Goal: Task Accomplishment & Management: Use online tool/utility

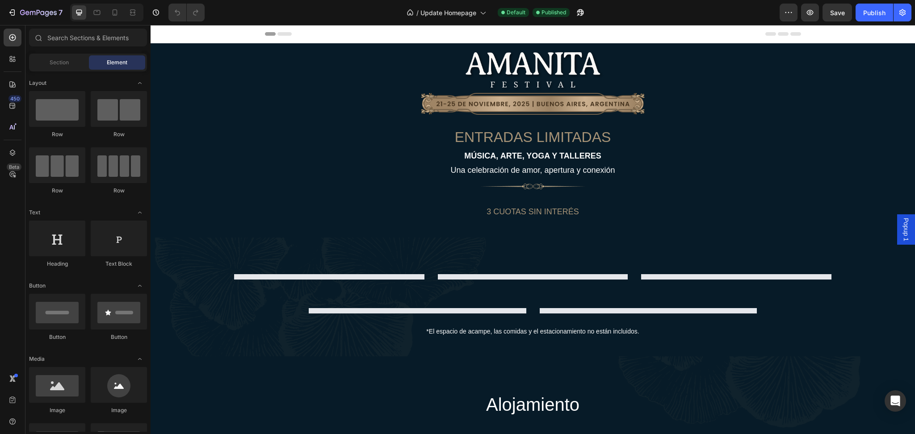
select select "566586895170143147"
select select "[CREDIT_CARD_NUMBER]"
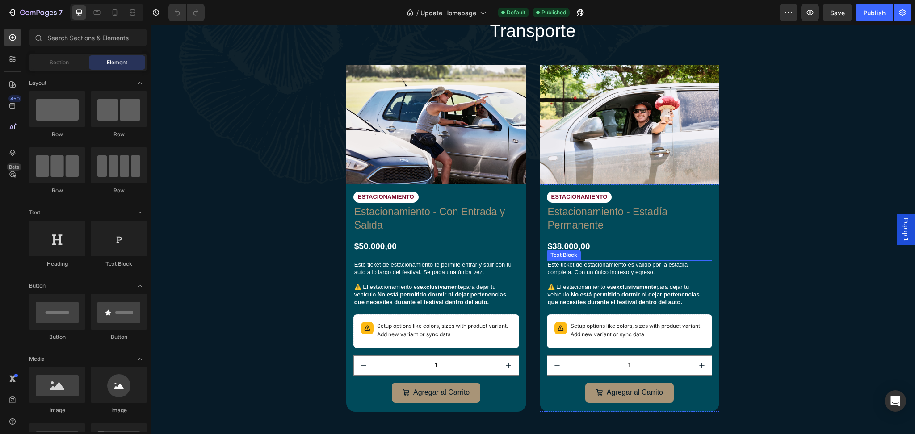
scroll to position [2252, 0]
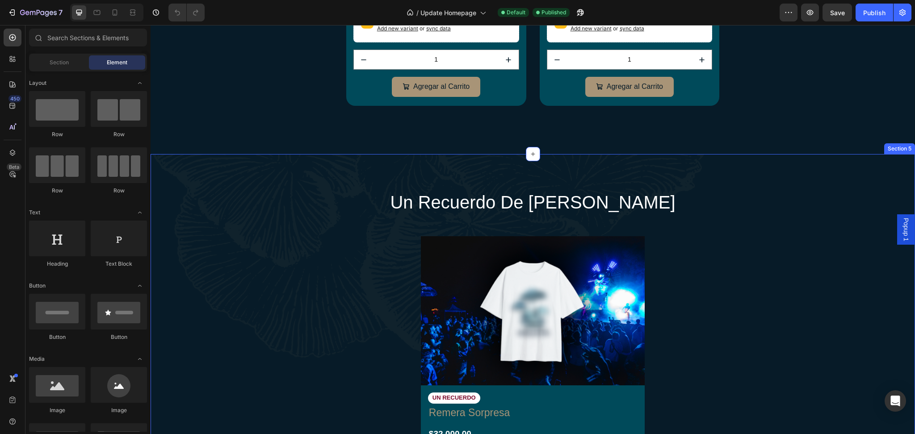
click at [655, 256] on div "un recuerdo de amanita Heading Image UN RECUERDO Text Block Remera Sorpresa Pro…" at bounding box center [532, 396] width 746 height 412
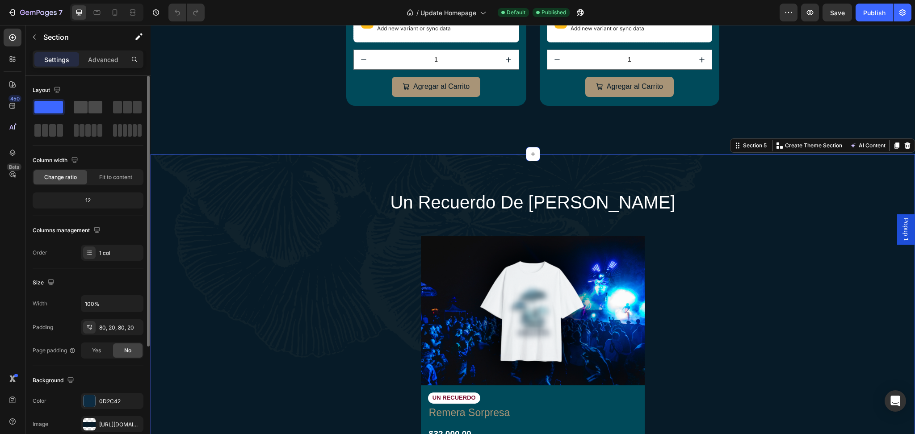
click at [88, 106] on span at bounding box center [95, 107] width 14 height 13
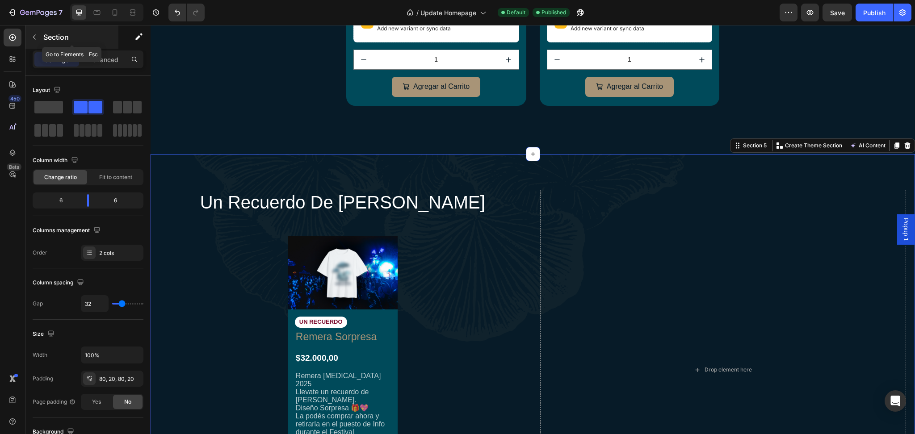
click at [33, 35] on icon "button" at bounding box center [34, 37] width 7 height 7
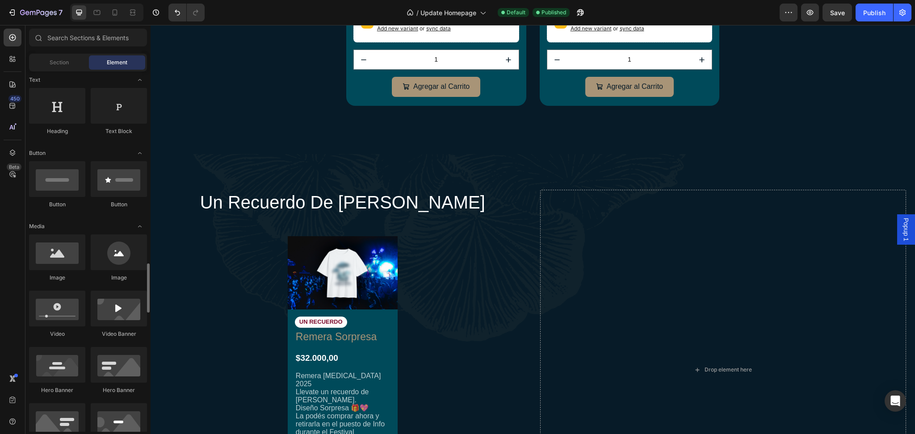
scroll to position [435, 0]
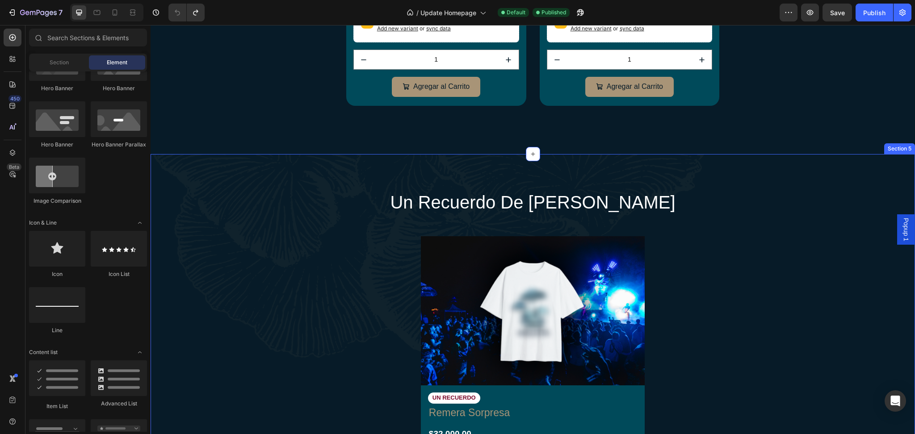
click at [276, 245] on div "un recuerdo de amanita Heading Image UN RECUERDO Text Block Remera Sorpresa Pro…" at bounding box center [532, 396] width 746 height 412
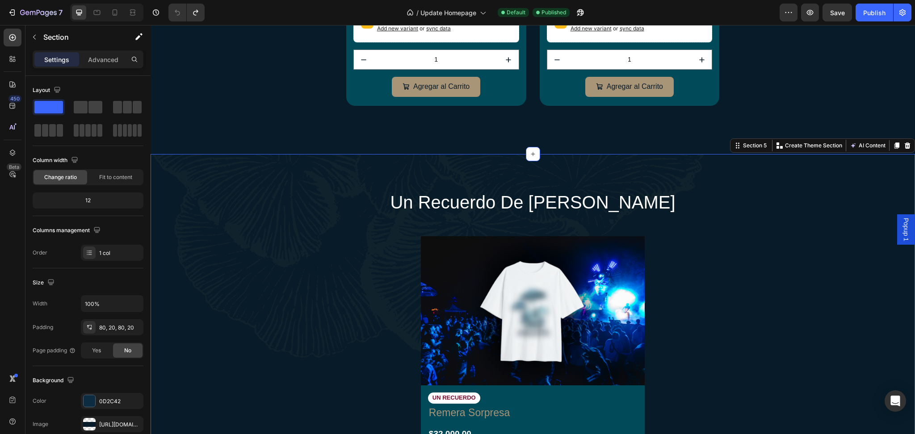
click at [893, 144] on icon at bounding box center [896, 145] width 7 height 7
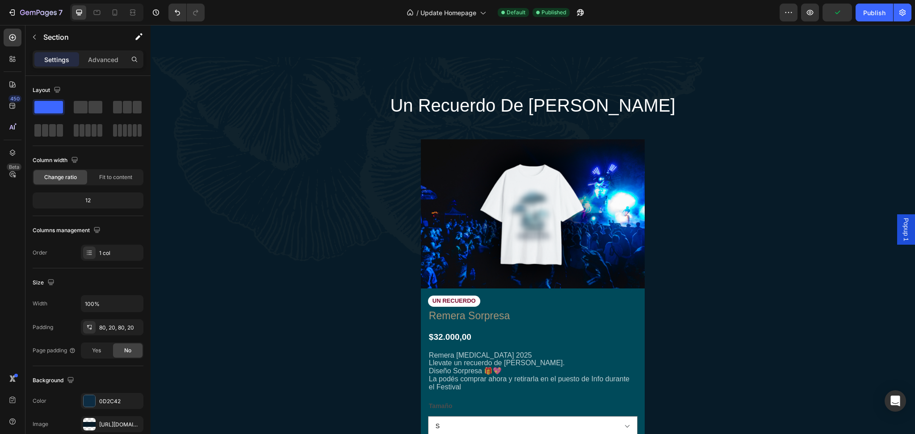
scroll to position [2832, 0]
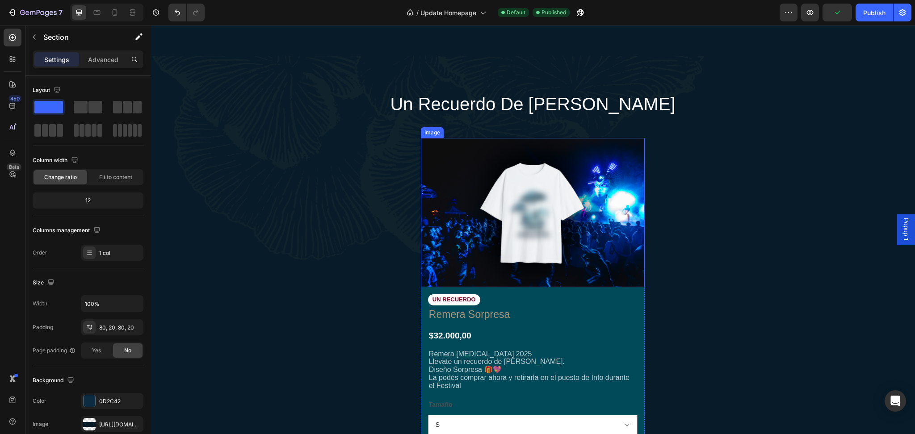
click at [525, 202] on img at bounding box center [533, 212] width 224 height 149
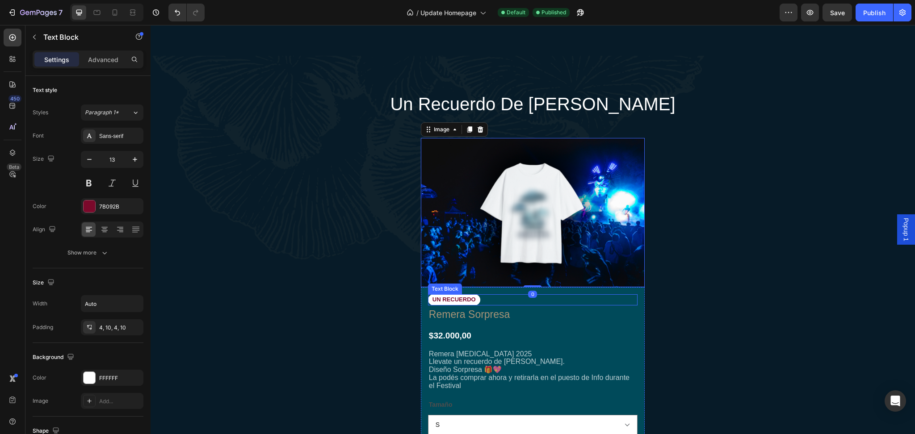
click at [460, 298] on p "UN RECUERDO" at bounding box center [453, 300] width 43 height 8
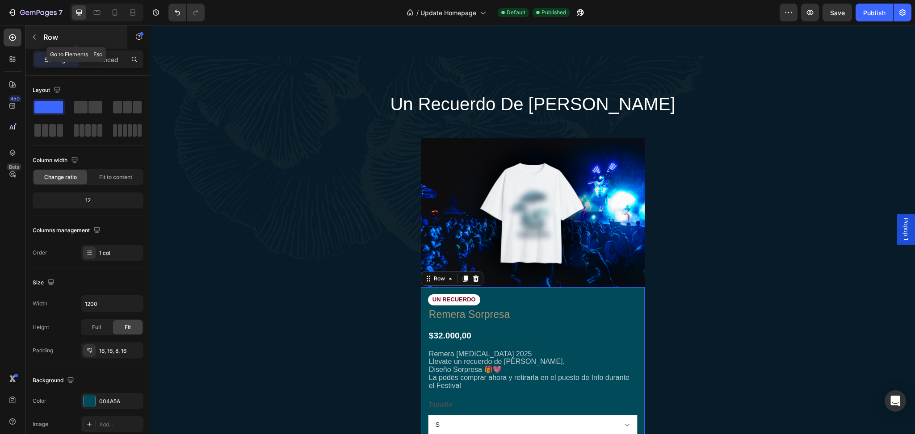
click at [34, 32] on button "button" at bounding box center [34, 37] width 14 height 14
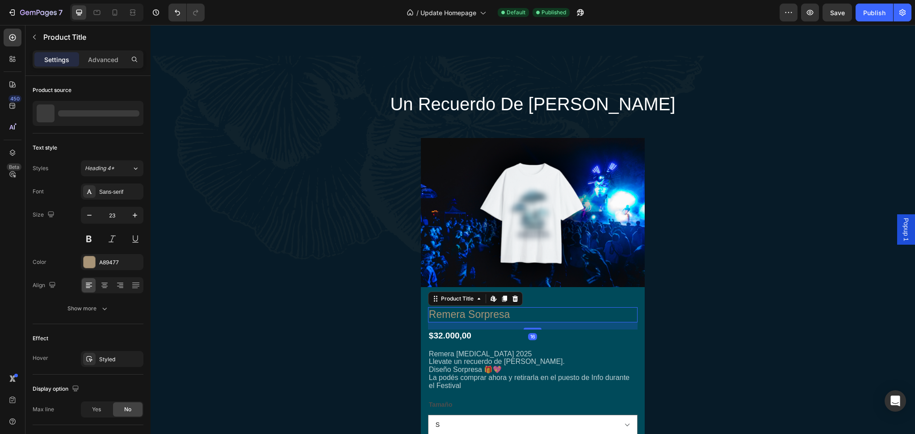
click at [456, 312] on h1 "Remera Sorpresa" at bounding box center [532, 314] width 209 height 15
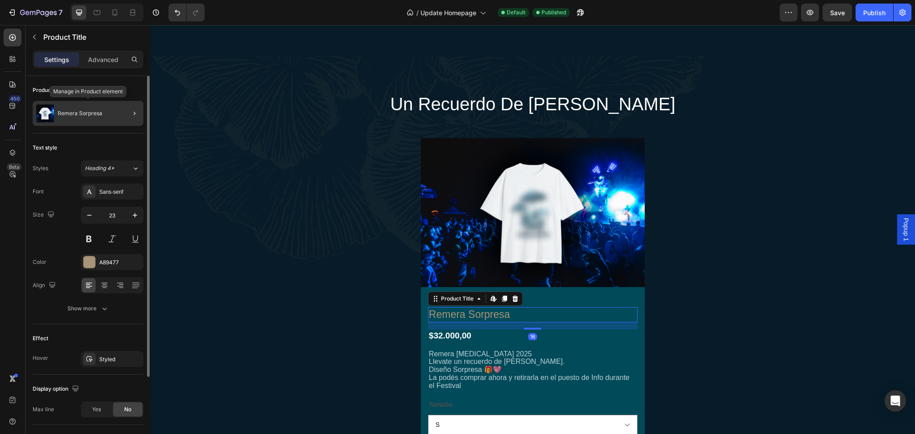
click at [93, 114] on p "Remera Sorpresa" at bounding box center [80, 113] width 45 height 6
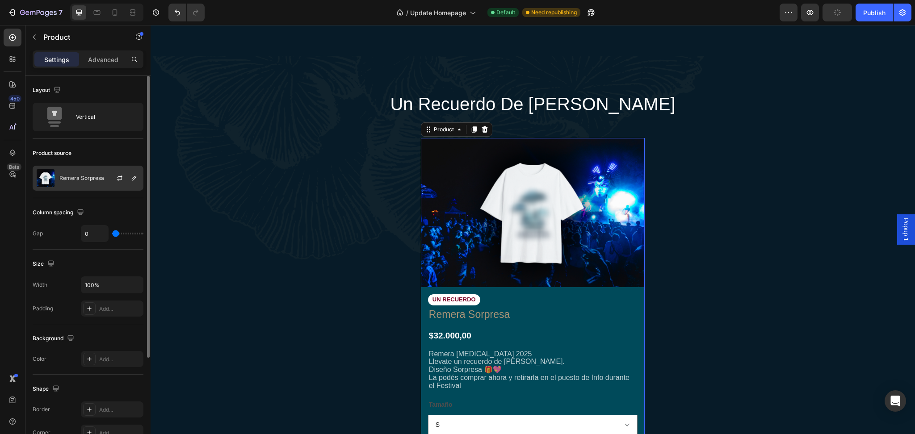
click at [103, 173] on div "Remera Sorpresa" at bounding box center [88, 178] width 111 height 25
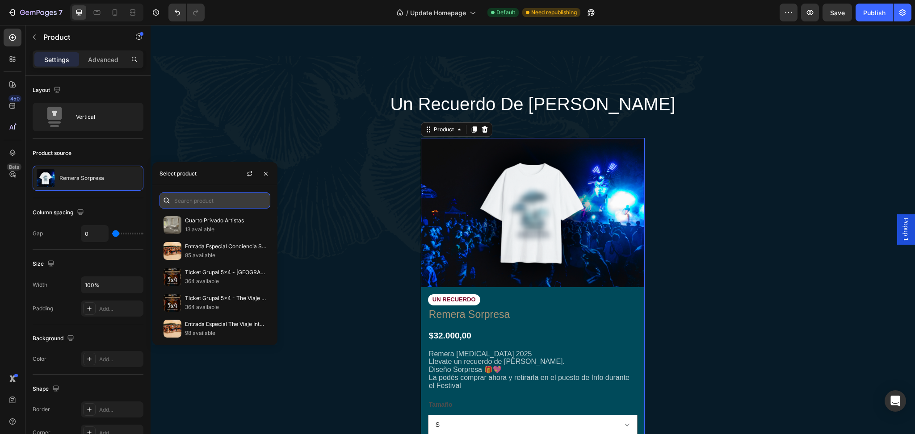
click at [226, 201] on input "text" at bounding box center [214, 201] width 111 height 16
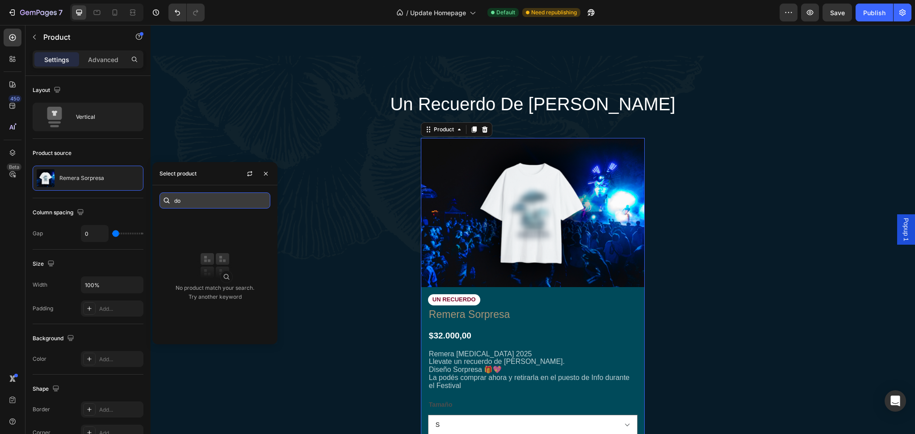
type input "d"
type input "apo"
click at [249, 175] on icon "button" at bounding box center [249, 175] width 5 height 3
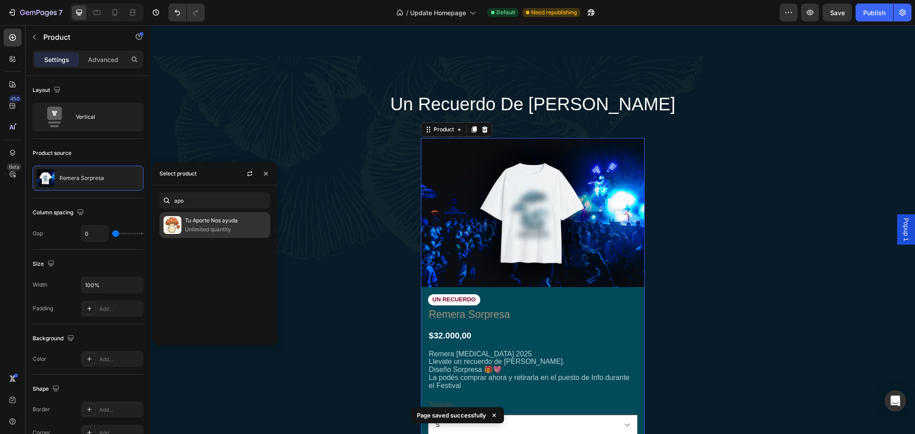
click at [225, 230] on p "Unlimited quantity" at bounding box center [225, 229] width 81 height 9
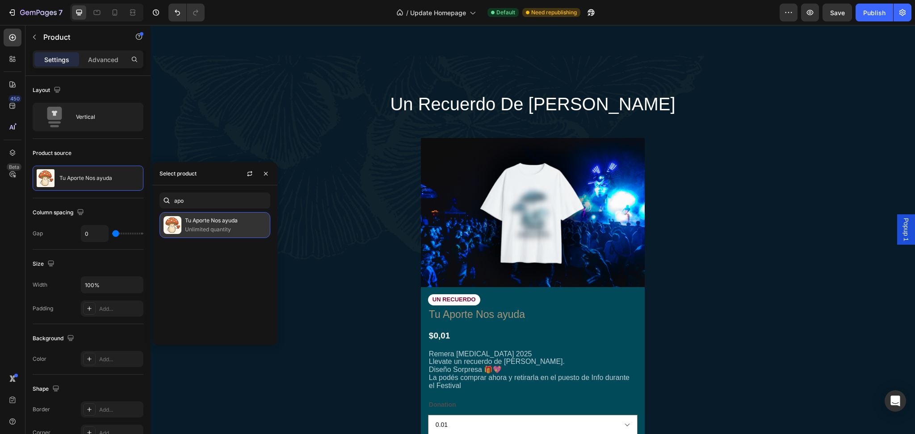
click at [190, 228] on p "Unlimited quantity" at bounding box center [225, 229] width 81 height 9
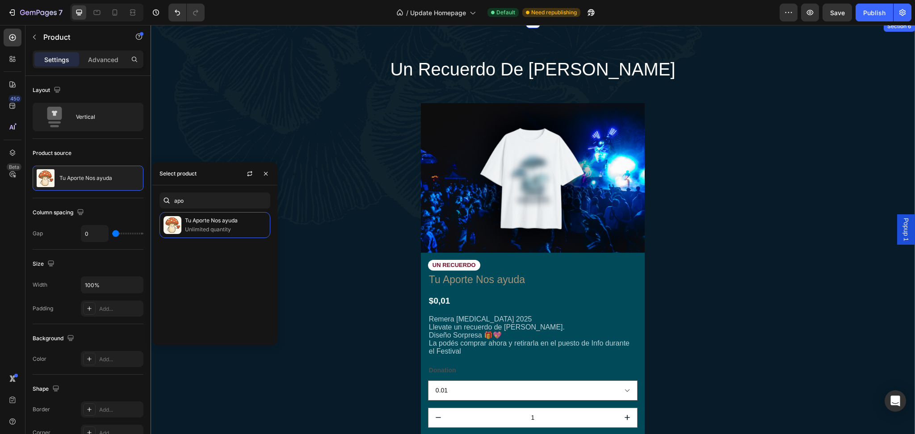
scroll to position [2861, 0]
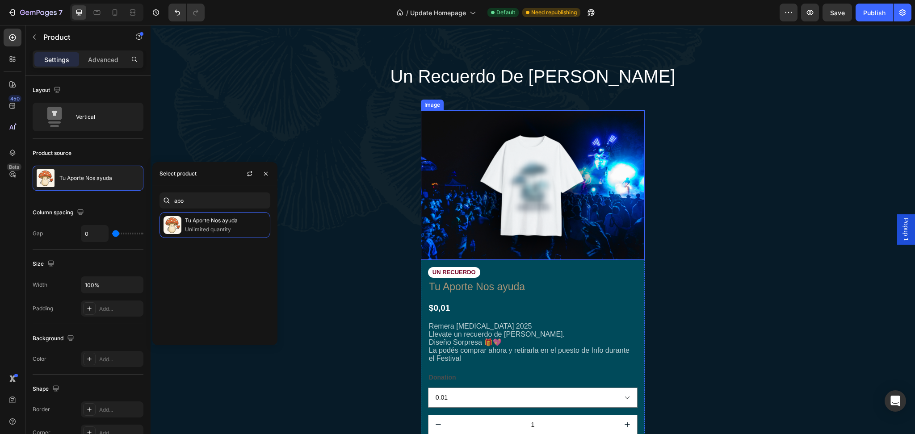
click at [519, 230] on img at bounding box center [533, 184] width 224 height 149
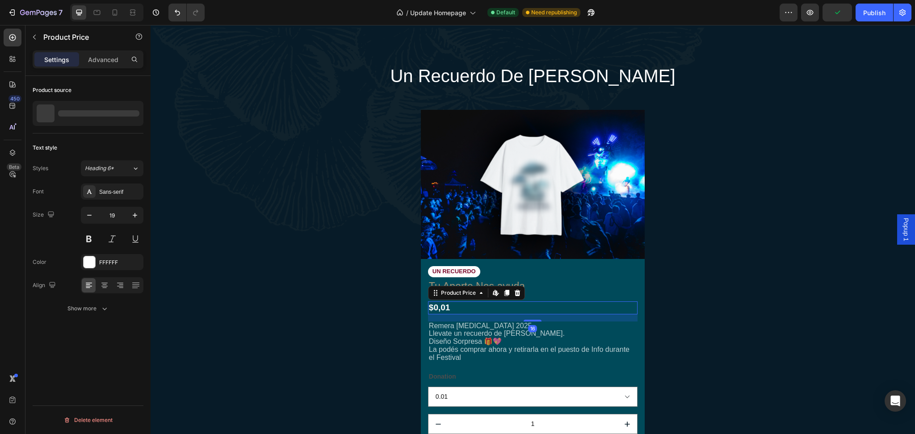
click at [539, 304] on div "$0,01" at bounding box center [532, 308] width 209 height 13
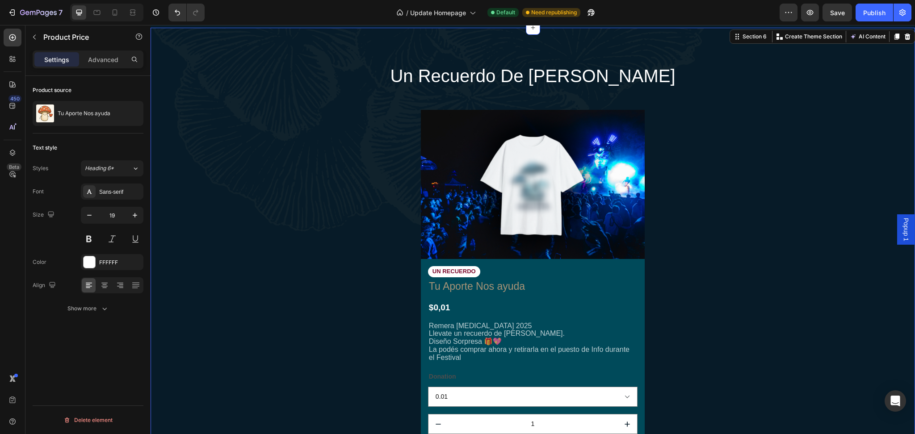
click at [340, 315] on div "un recuerdo de amanita Heading Image UN RECUERDO Text Block Tu Aporte Nos ayuda…" at bounding box center [532, 269] width 746 height 412
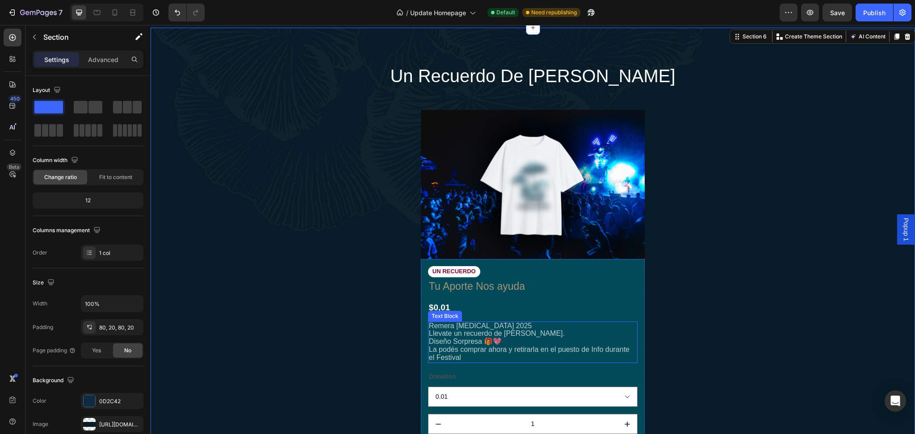
click at [521, 326] on p "Remera Amanita 2025 Llevate un recuerdo de Amanita. Diseño Sorpresa 🎁💖 La podés…" at bounding box center [533, 343] width 208 height 40
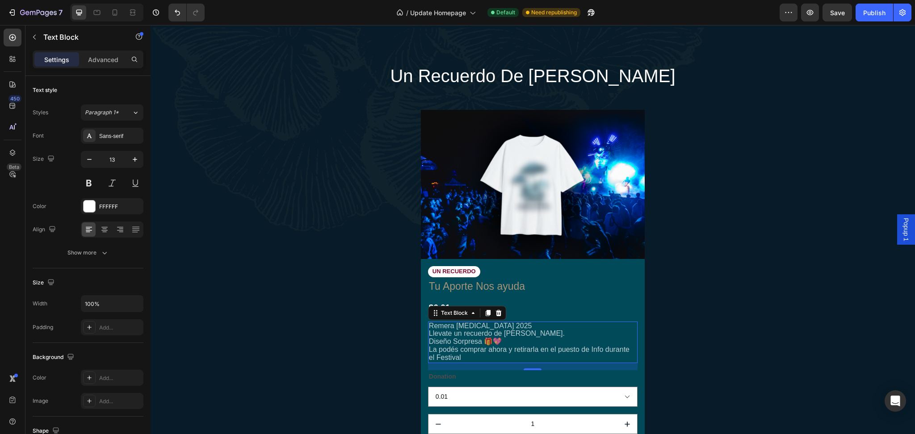
click at [453, 336] on span "Llevate un recuerdo de [PERSON_NAME]." at bounding box center [497, 334] width 136 height 8
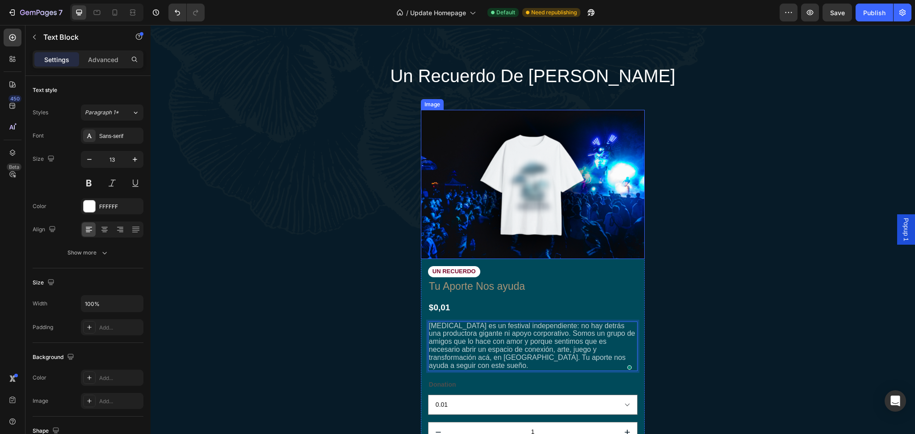
click at [522, 199] on img at bounding box center [533, 184] width 224 height 149
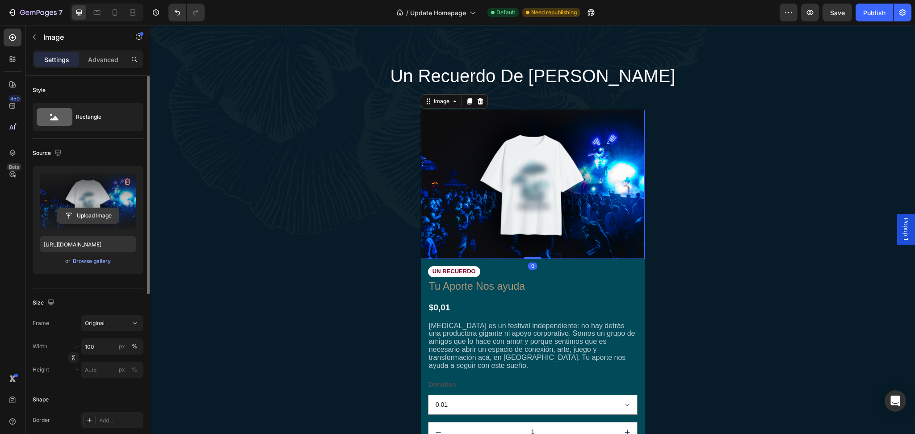
click at [73, 217] on input "file" at bounding box center [88, 215] width 62 height 15
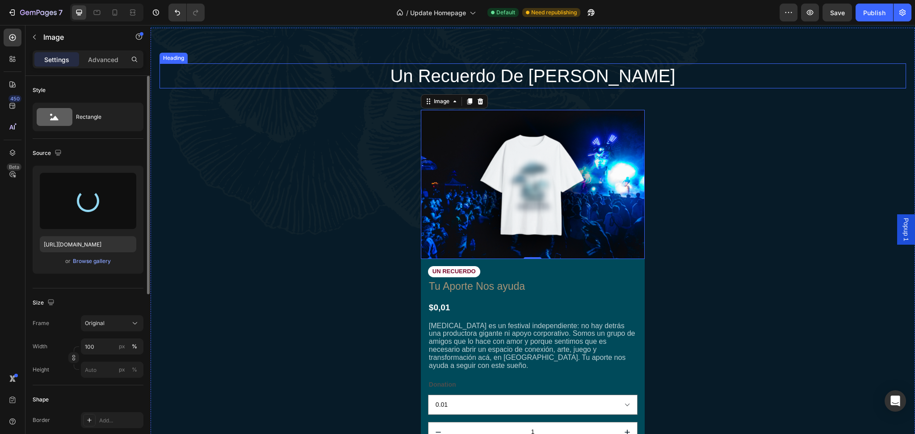
click at [496, 75] on h2 "un recuerdo de [PERSON_NAME]" at bounding box center [533, 75] width 536 height 25
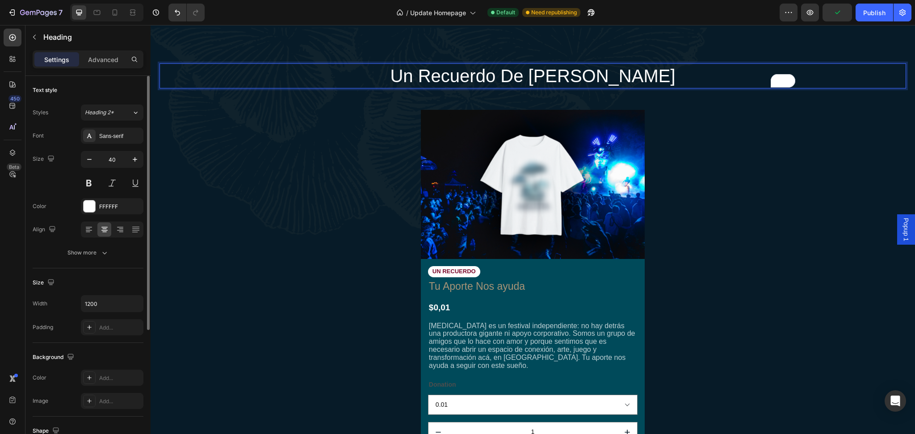
click at [241, 80] on div "un recuerdo de [PERSON_NAME]" at bounding box center [532, 75] width 746 height 25
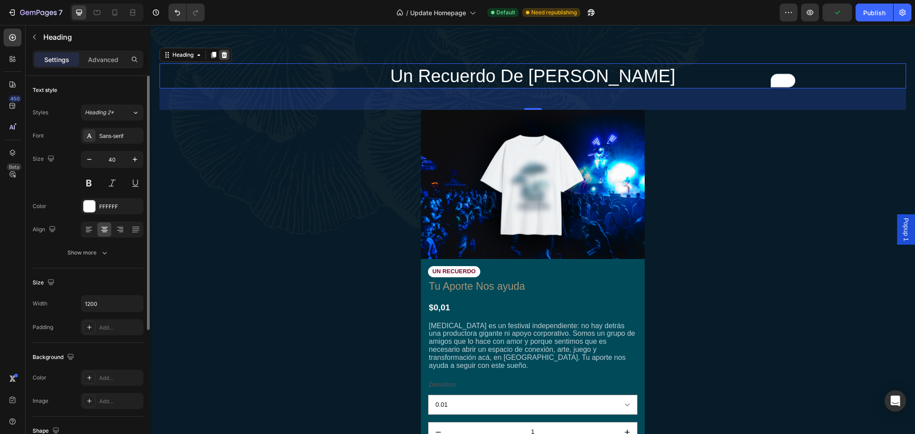
click at [222, 53] on icon at bounding box center [224, 54] width 7 height 7
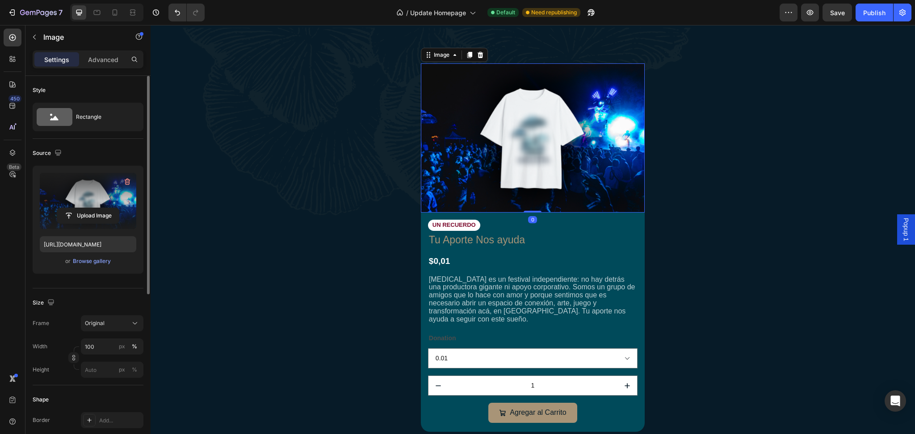
click at [63, 188] on label at bounding box center [88, 201] width 96 height 56
click at [63, 208] on input "file" at bounding box center [88, 215] width 62 height 15
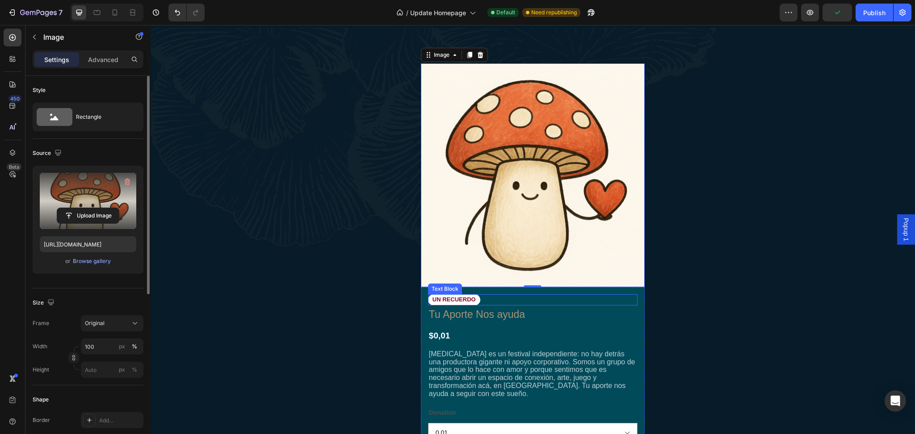
type input "[URL][DOMAIN_NAME]"
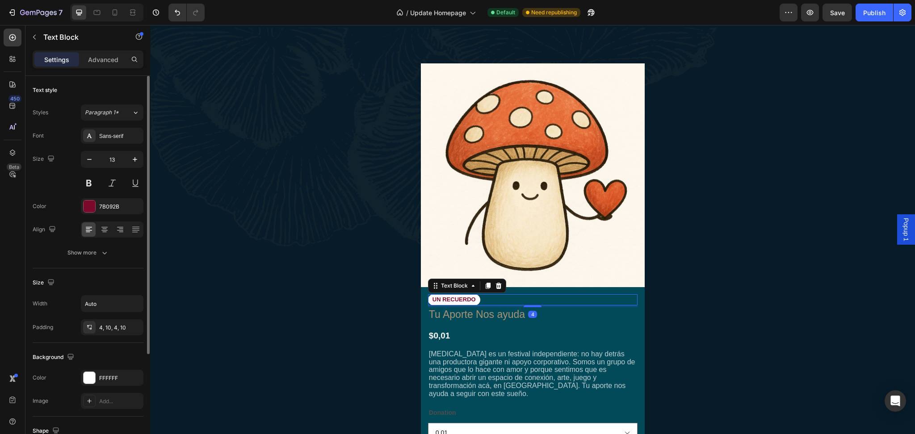
click at [516, 301] on div "UN RECUERDO" at bounding box center [532, 299] width 209 height 11
click at [497, 288] on div at bounding box center [498, 286] width 11 height 11
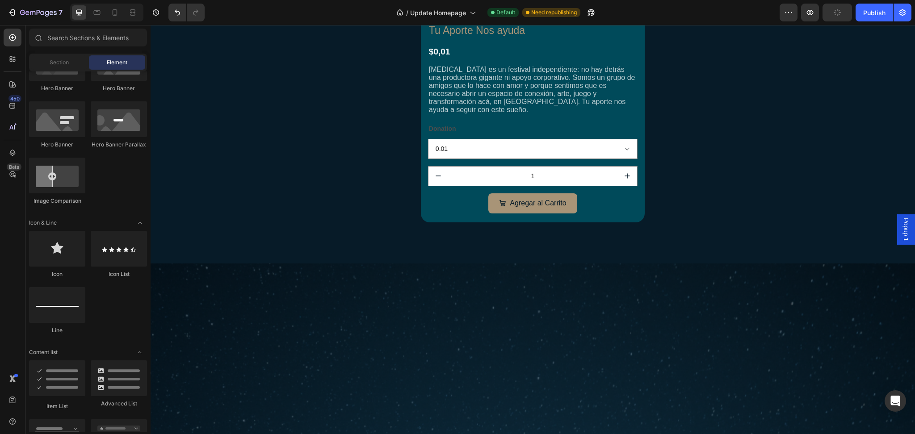
scroll to position [2569, 0]
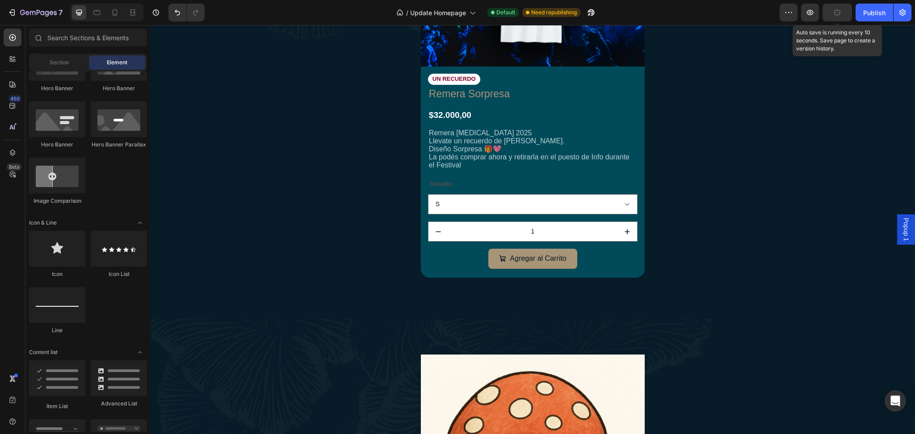
drag, startPoint x: 838, startPoint y: 11, endPoint x: 536, endPoint y: 115, distance: 318.4
click at [838, 11] on icon "button" at bounding box center [837, 13] width 10 height 10
click at [812, 12] on icon "button" at bounding box center [809, 12] width 9 height 9
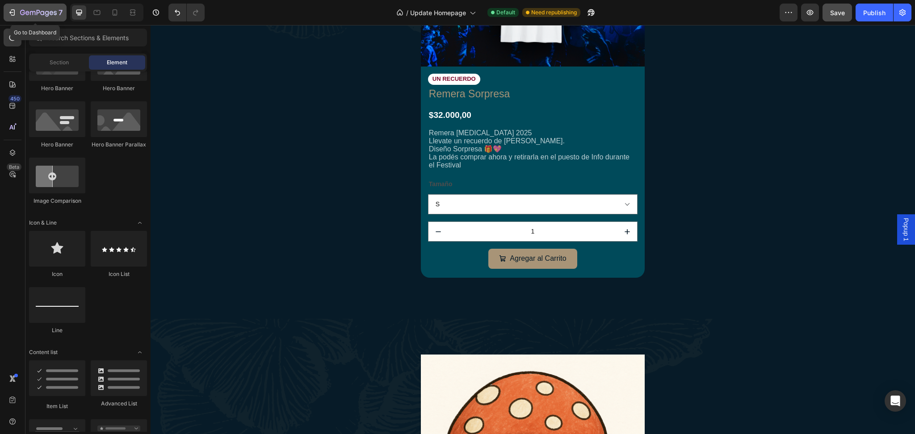
click at [13, 11] on icon "button" at bounding box center [12, 12] width 9 height 9
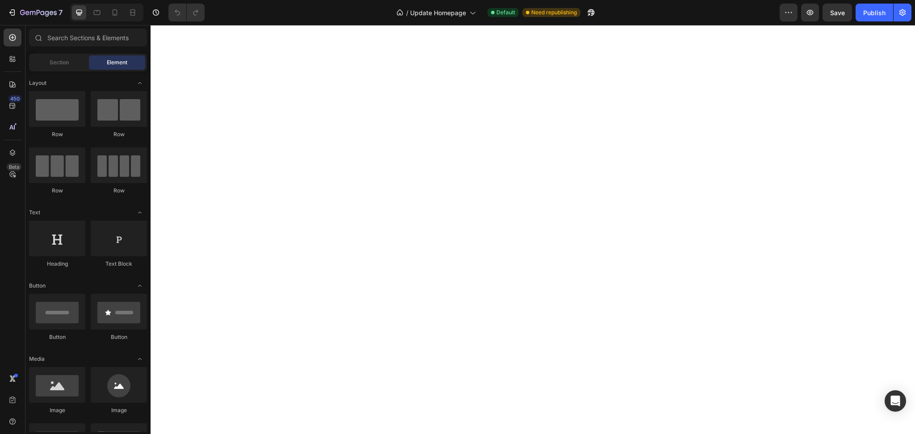
select select "566586895170143147"
select select "[CREDIT_CARD_NUMBER]"
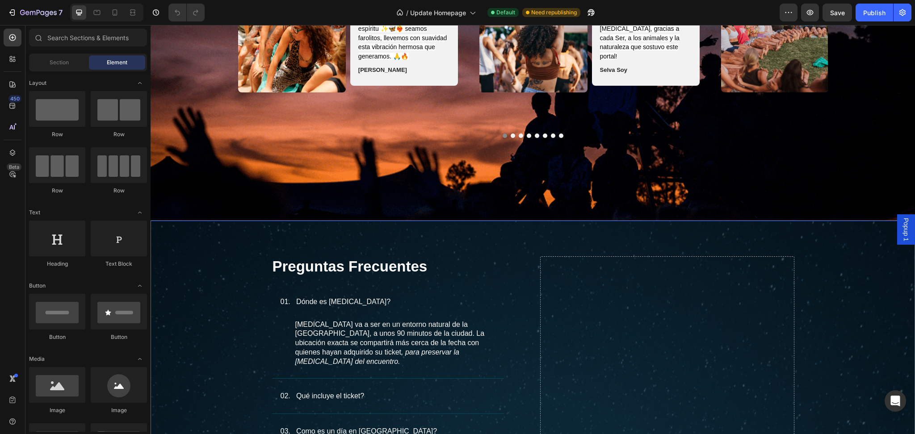
scroll to position [2530, 0]
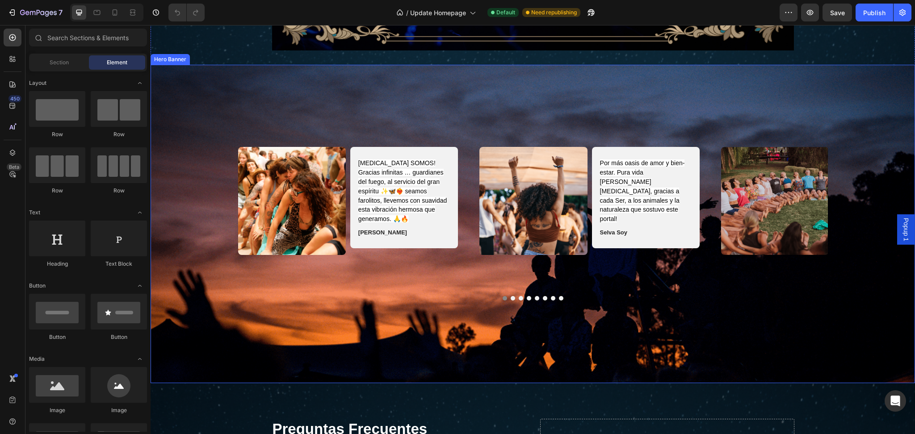
click at [208, 129] on div "Background Image" at bounding box center [533, 224] width 764 height 318
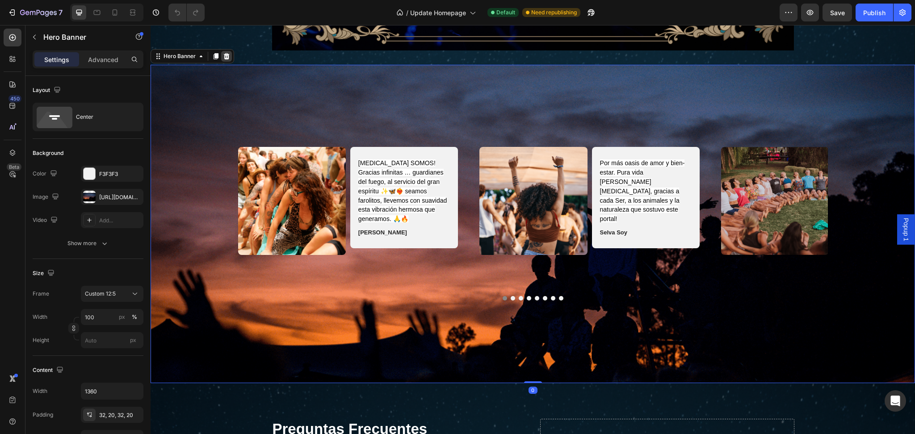
click at [226, 61] on div at bounding box center [226, 56] width 11 height 11
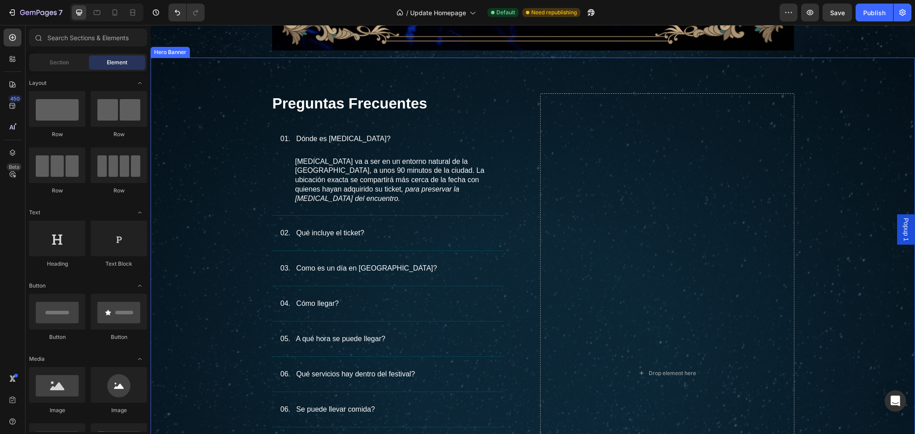
click at [225, 94] on div "Background Image" at bounding box center [533, 364] width 764 height 613
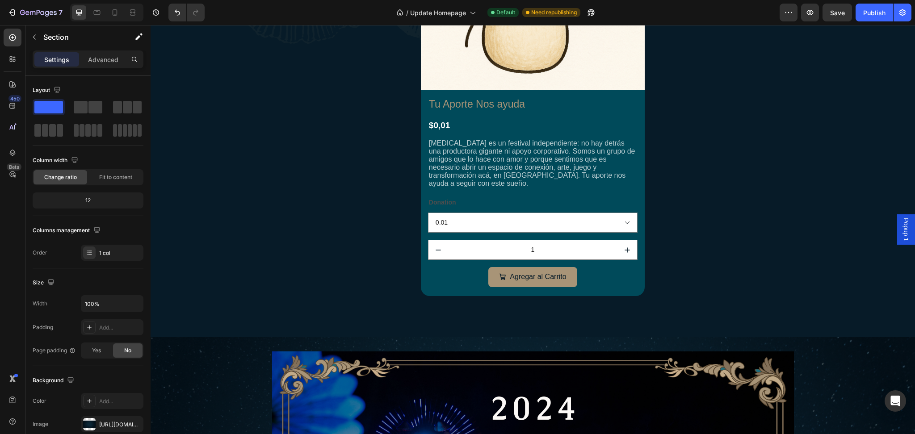
scroll to position [2975, 0]
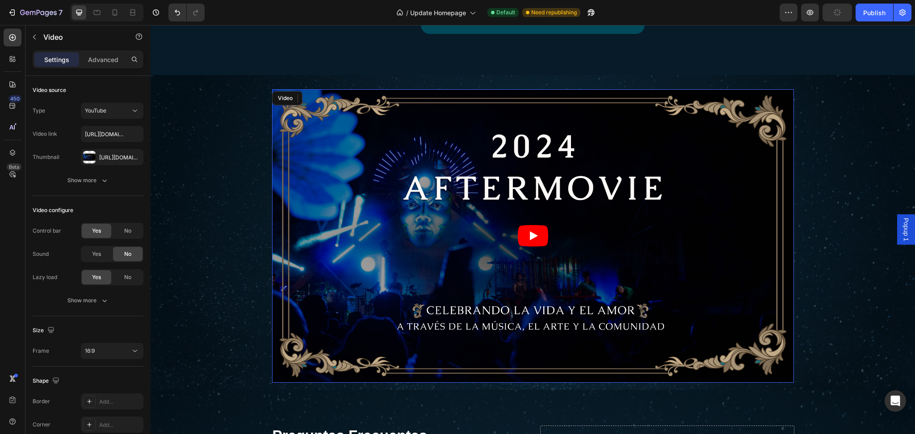
click at [297, 109] on article at bounding box center [533, 235] width 522 height 293
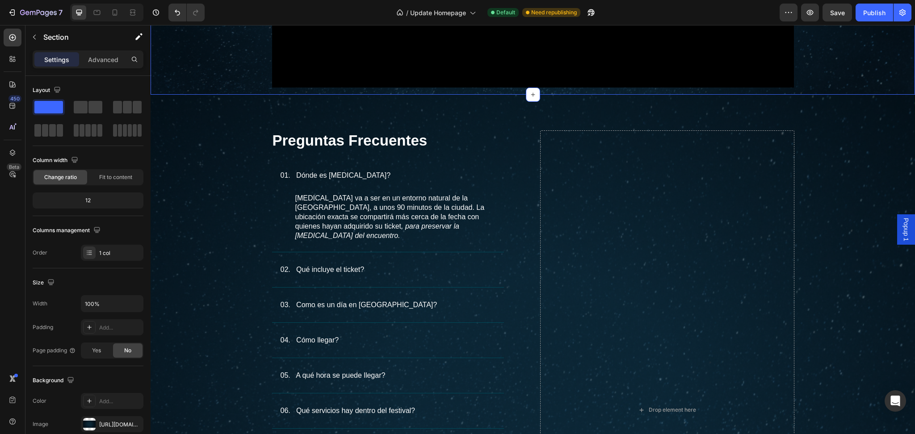
scroll to position [3322, 0]
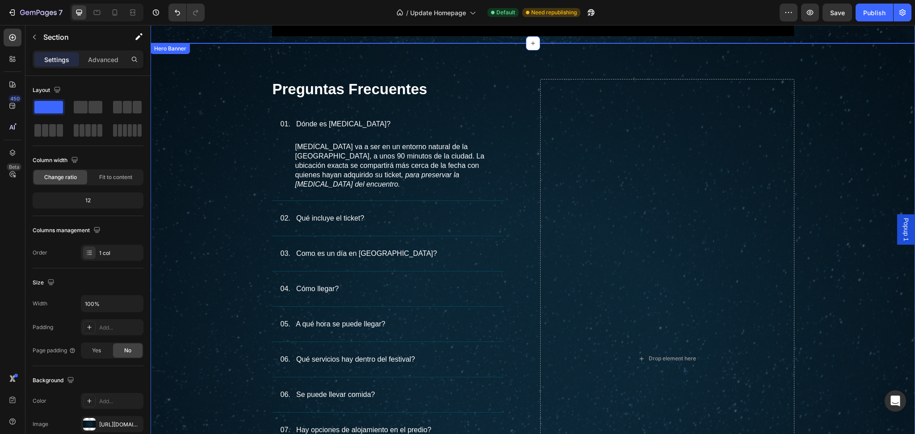
click at [208, 90] on div "Background Image" at bounding box center [533, 349] width 764 height 613
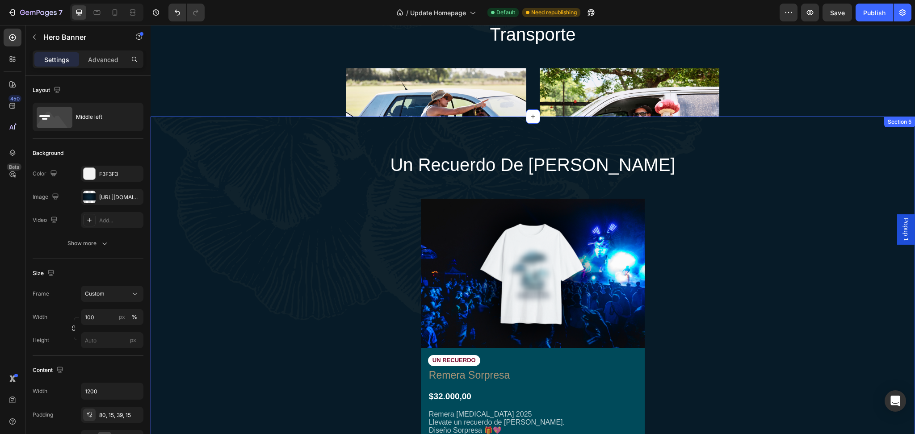
scroll to position [1789, 0]
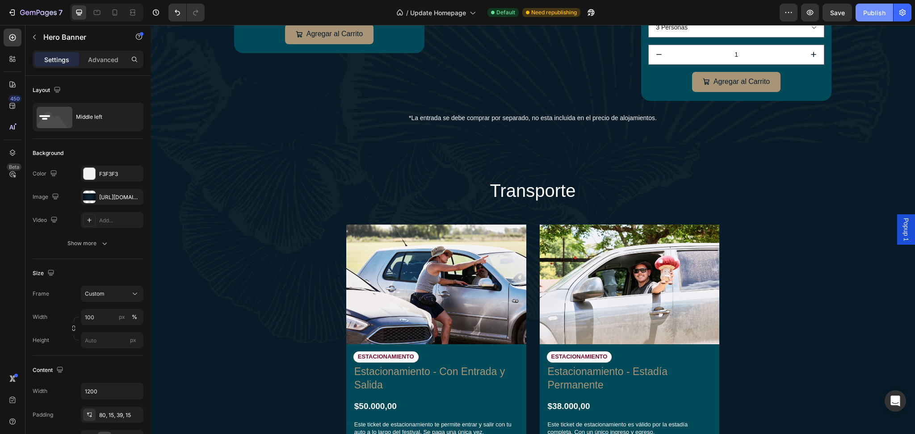
click at [861, 7] on button "Publish" at bounding box center [874, 13] width 38 height 18
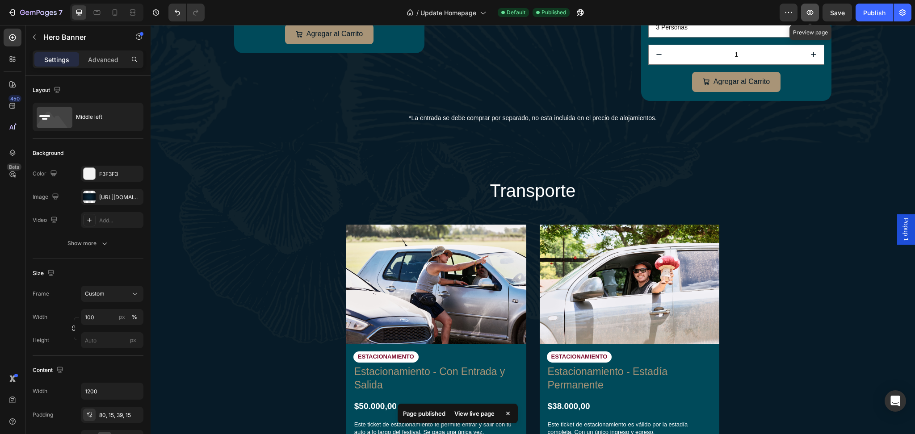
click at [808, 13] on icon "button" at bounding box center [809, 12] width 9 height 9
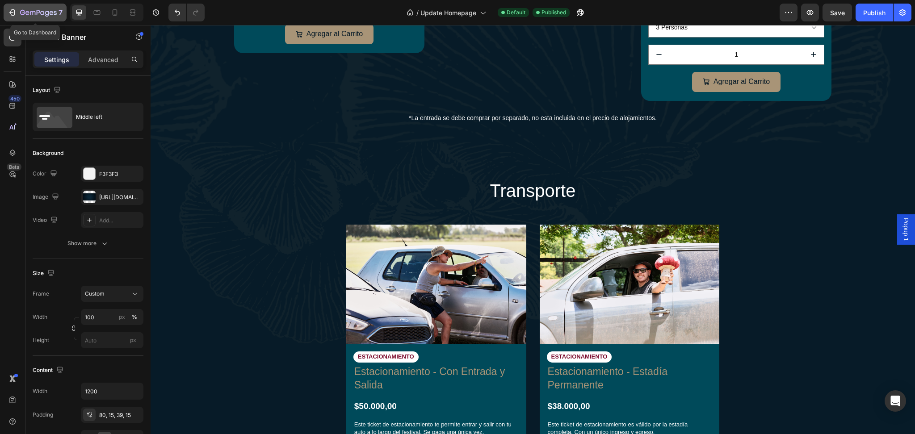
click at [8, 11] on icon "button" at bounding box center [12, 12] width 9 height 9
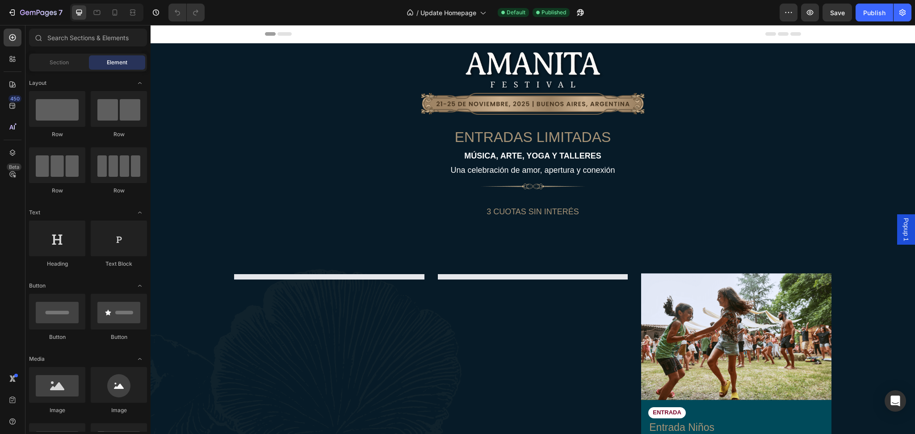
select select "566586895170143147"
select select "[CREDIT_CARD_NUMBER]"
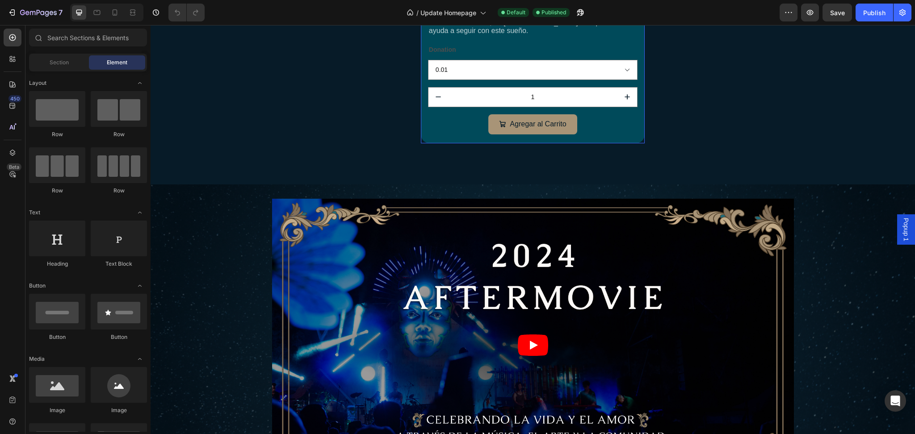
scroll to position [2622, 0]
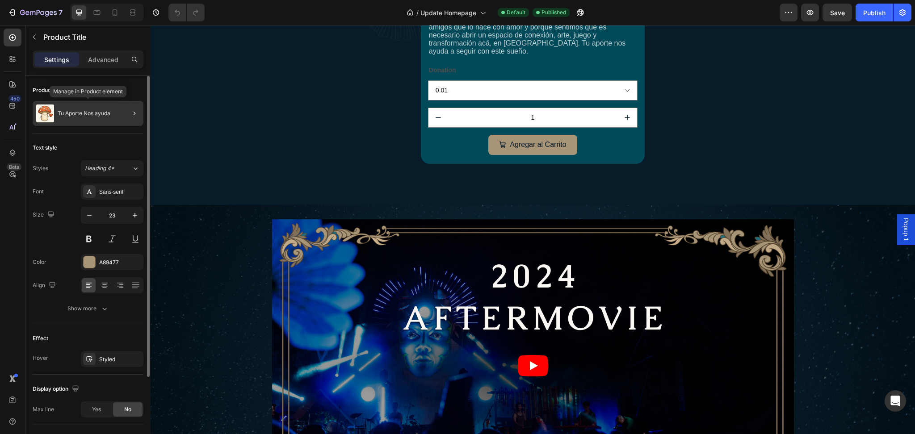
click at [73, 114] on p "Tu Aporte Nos ayuda" at bounding box center [84, 113] width 53 height 6
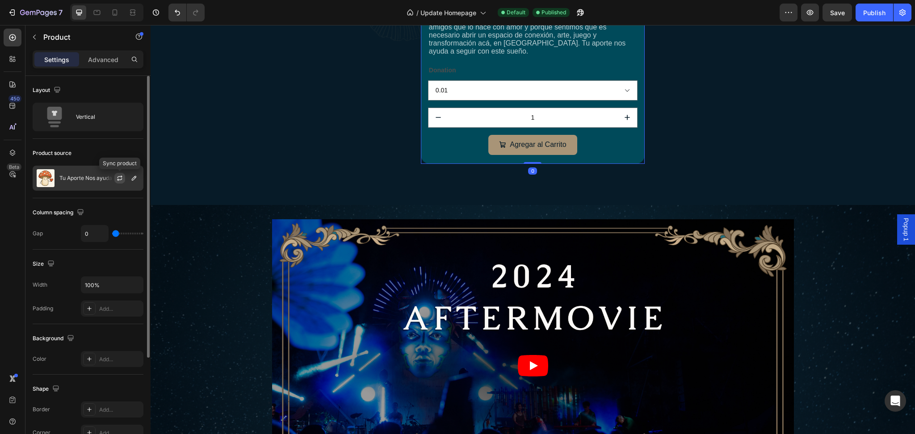
click at [119, 179] on icon "button" at bounding box center [119, 178] width 7 height 7
click at [97, 179] on p "Tu Aporte Nos ayuda" at bounding box center [85, 178] width 53 height 6
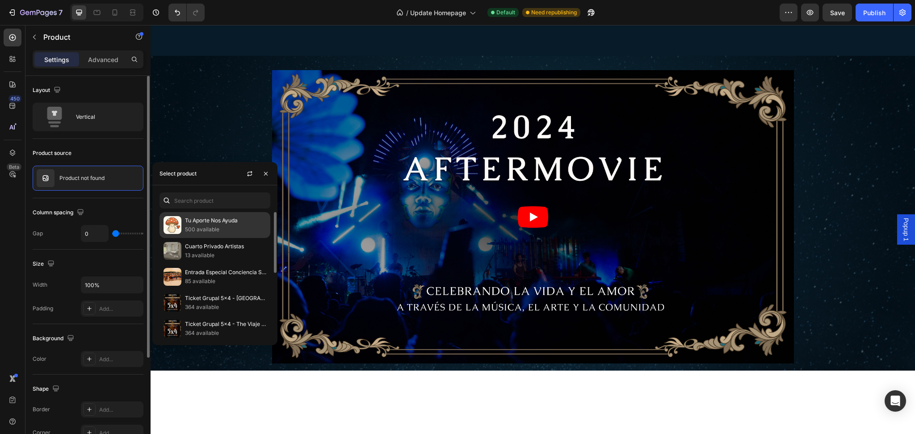
click at [203, 226] on p "500 available" at bounding box center [225, 229] width 81 height 9
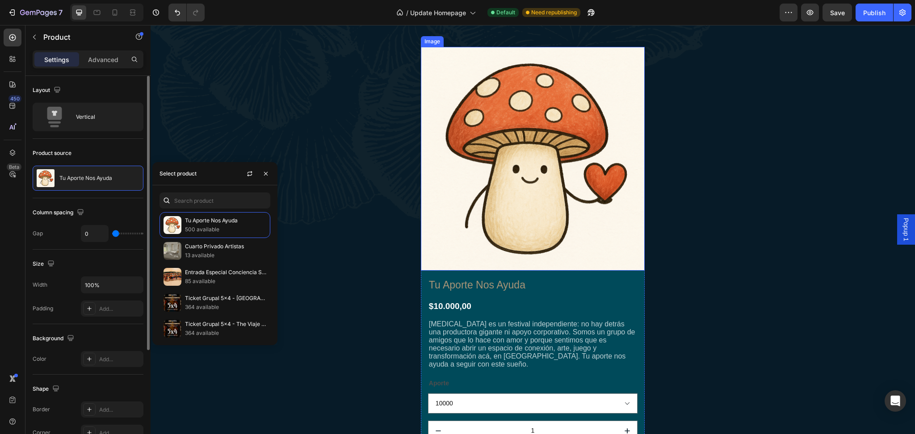
scroll to position [2517, 0]
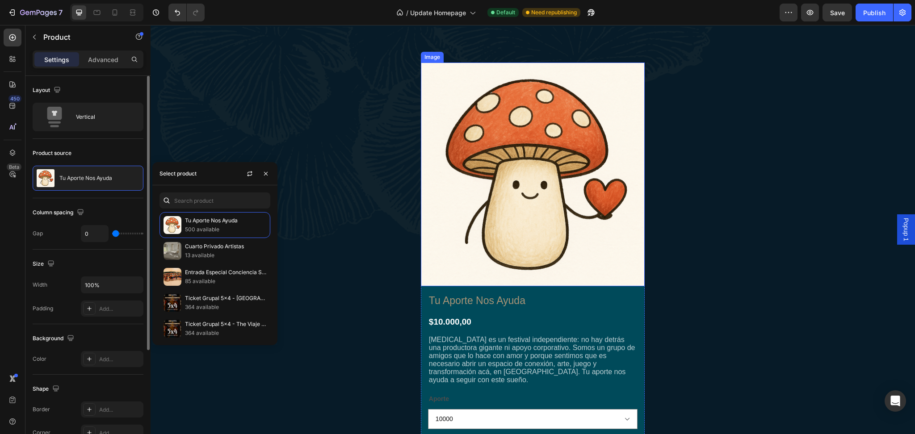
click at [536, 201] on img at bounding box center [533, 175] width 224 height 224
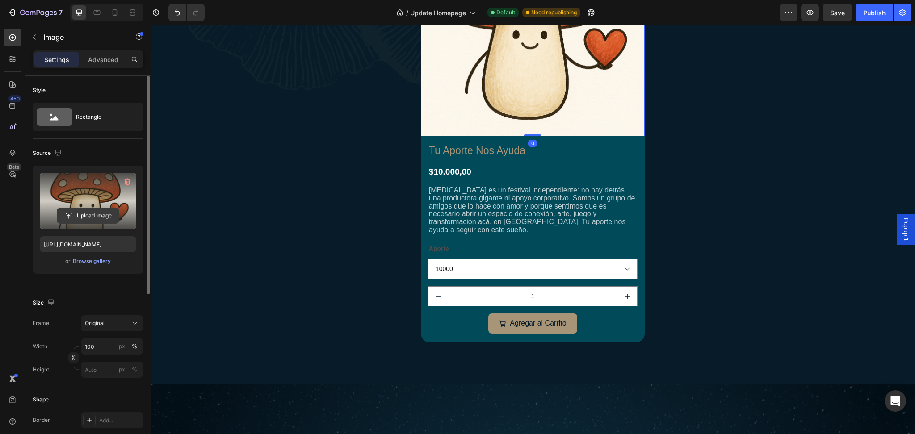
click at [101, 214] on input "file" at bounding box center [88, 215] width 62 height 15
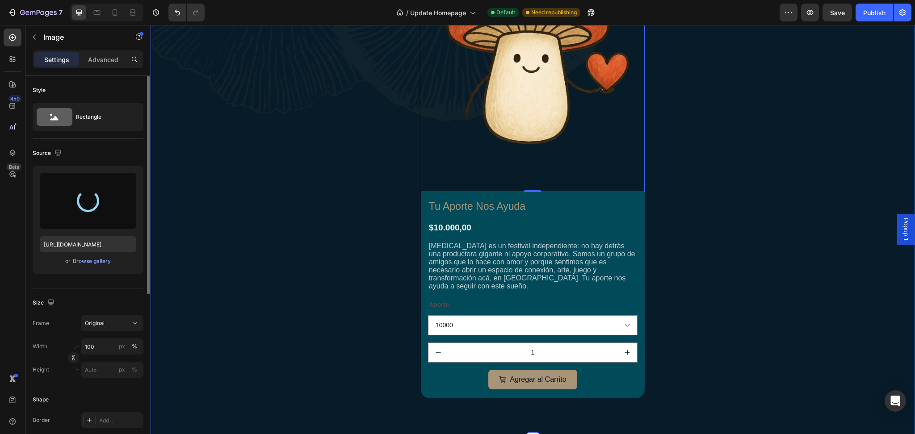
type input "[URL][DOMAIN_NAME]"
click at [778, 234] on div "Image 0 Tu Aporte Nos Ayuda Product Title $10.000,00 Product Price Product Pric…" at bounding box center [532, 158] width 746 height 492
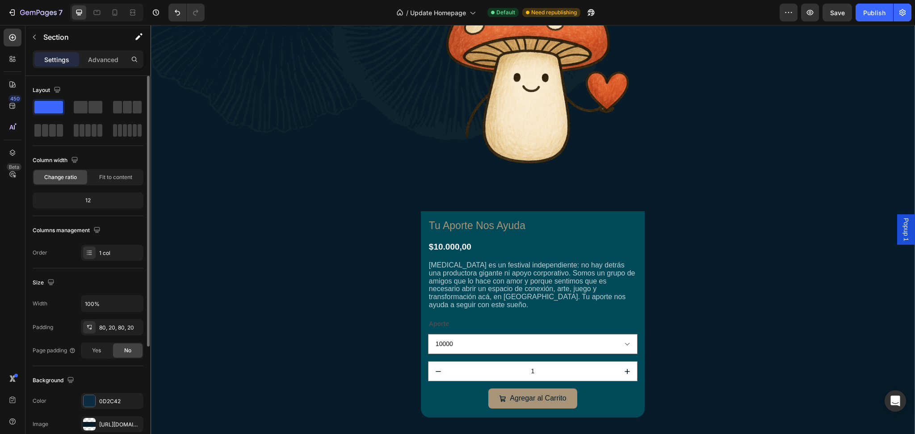
scroll to position [2652, 0]
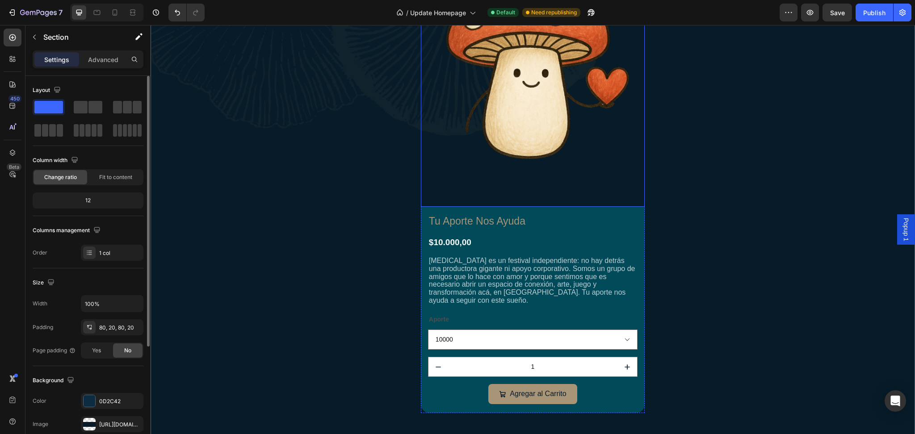
click at [599, 175] on img at bounding box center [533, 67] width 224 height 280
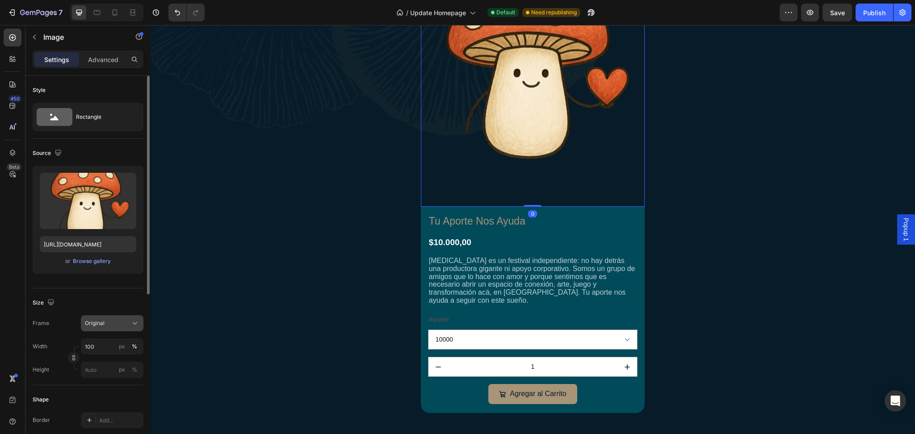
click at [91, 322] on span "Original" at bounding box center [95, 323] width 20 height 8
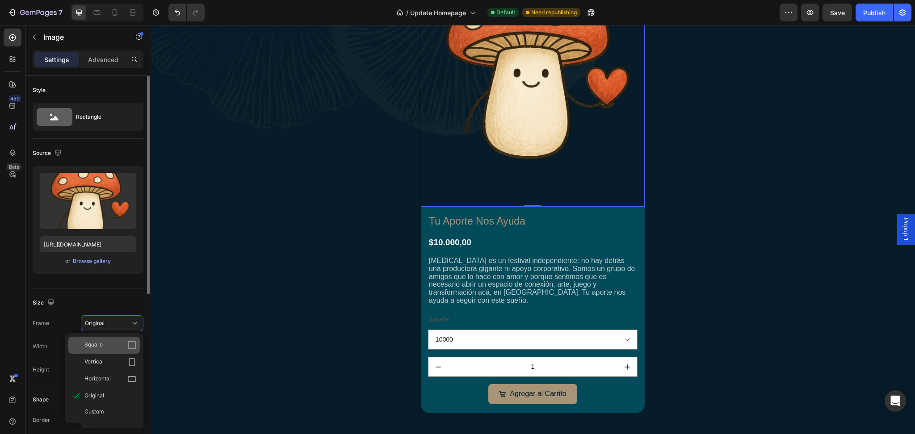
click at [98, 347] on span "Square" at bounding box center [93, 345] width 18 height 9
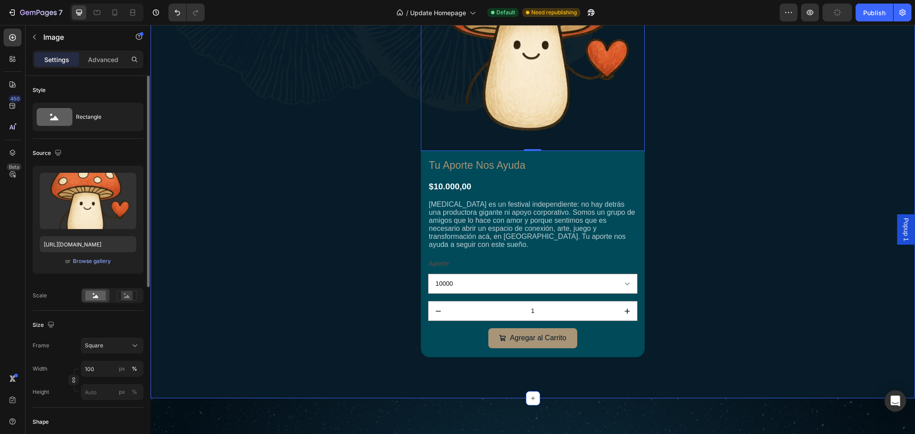
scroll to position [2489, 0]
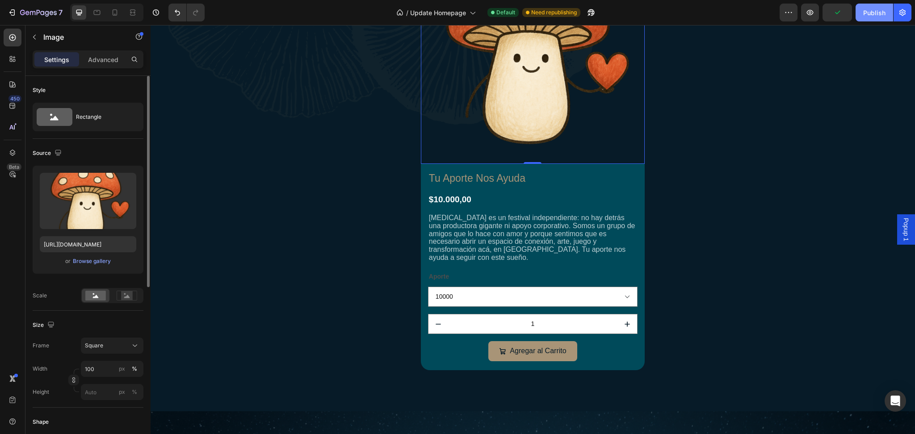
click at [863, 13] on div "Publish" at bounding box center [874, 12] width 22 height 9
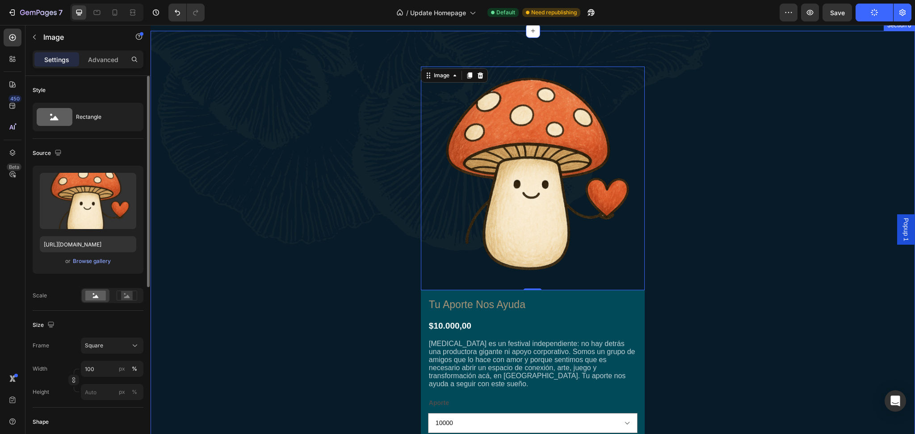
scroll to position [2536, 0]
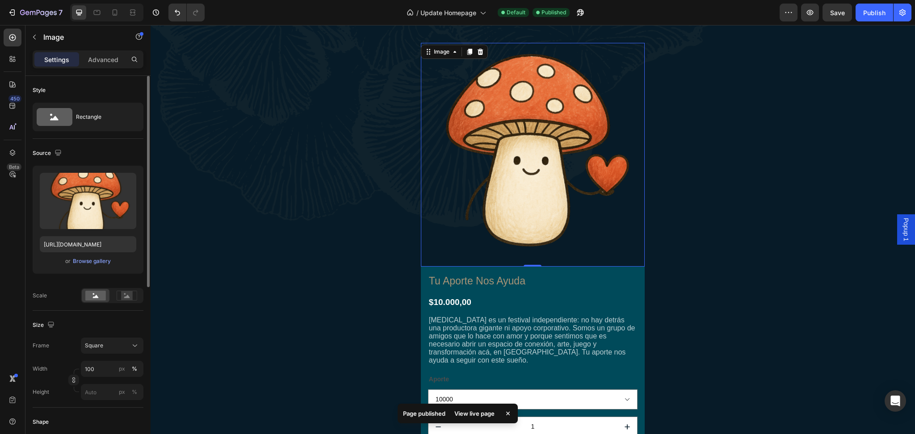
click at [473, 413] on div "View live page" at bounding box center [474, 413] width 51 height 13
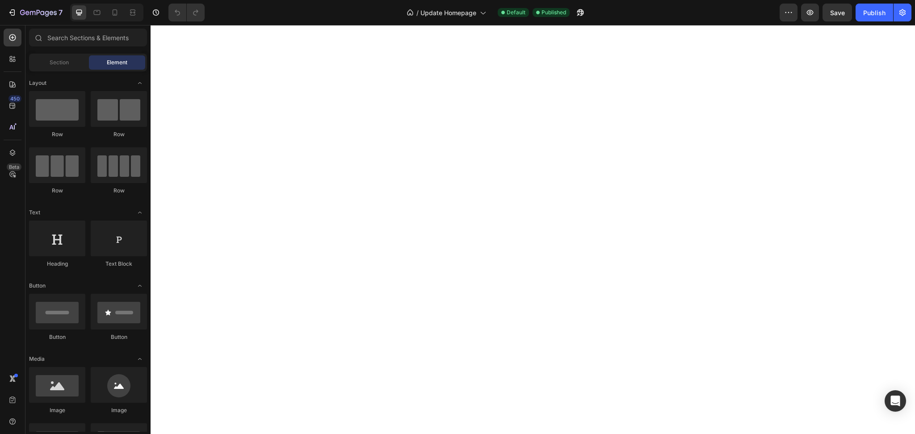
select select "566586895170143147"
select select "[CREDIT_CARD_NUMBER]"
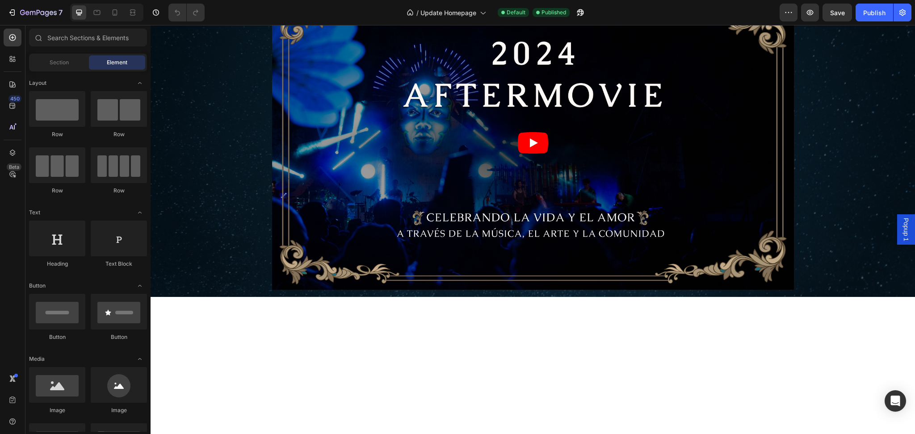
scroll to position [2844, 0]
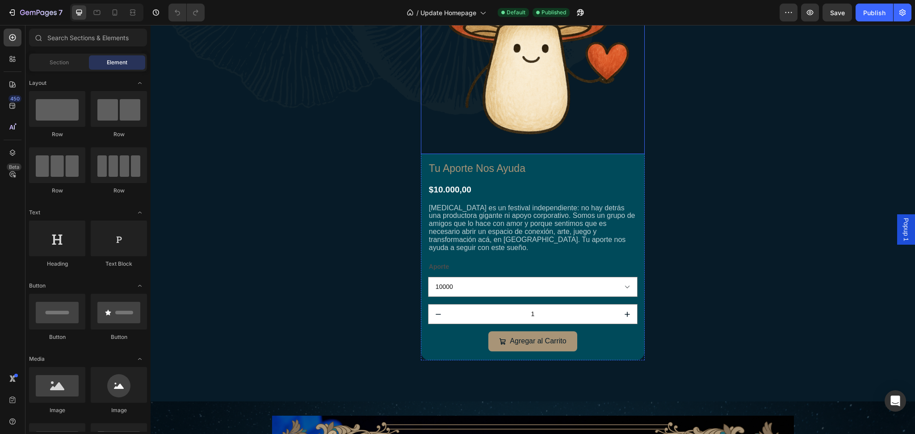
click at [431, 154] on img at bounding box center [533, 42] width 224 height 224
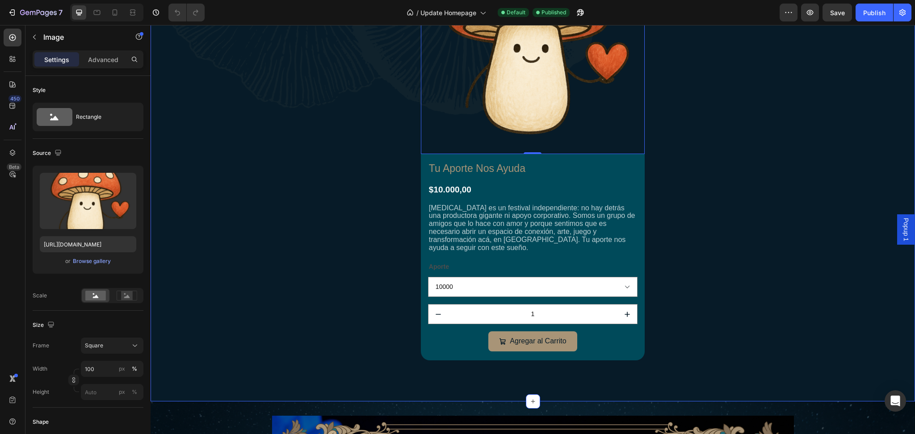
drag, startPoint x: 462, startPoint y: 70, endPoint x: 424, endPoint y: 67, distance: 37.7
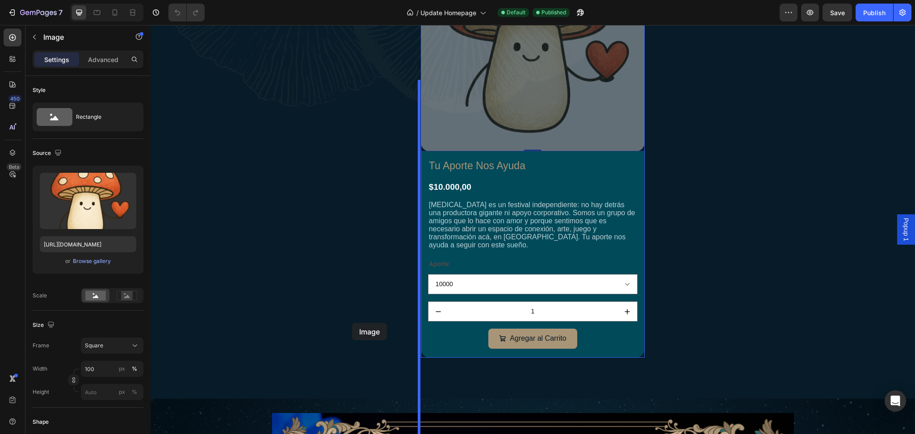
drag, startPoint x: 423, startPoint y: 70, endPoint x: 352, endPoint y: 323, distance: 262.7
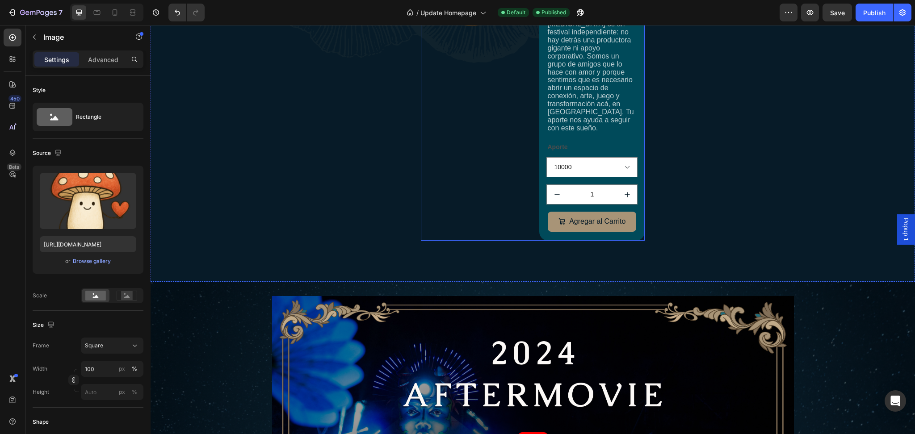
click at [527, 97] on div "Image 0 Drop element here Tu Aporte Nos Ayuda Product Title $10.000,00 Product …" at bounding box center [533, 85] width 224 height 310
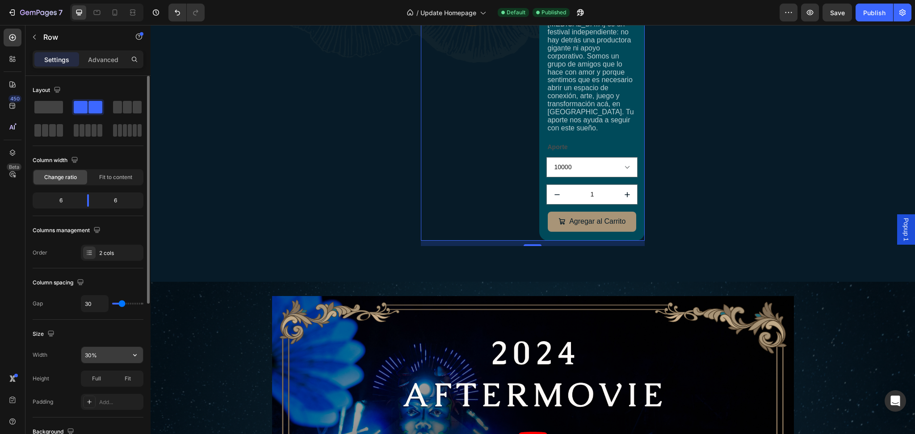
click at [105, 354] on input "30%" at bounding box center [112, 355] width 62 height 16
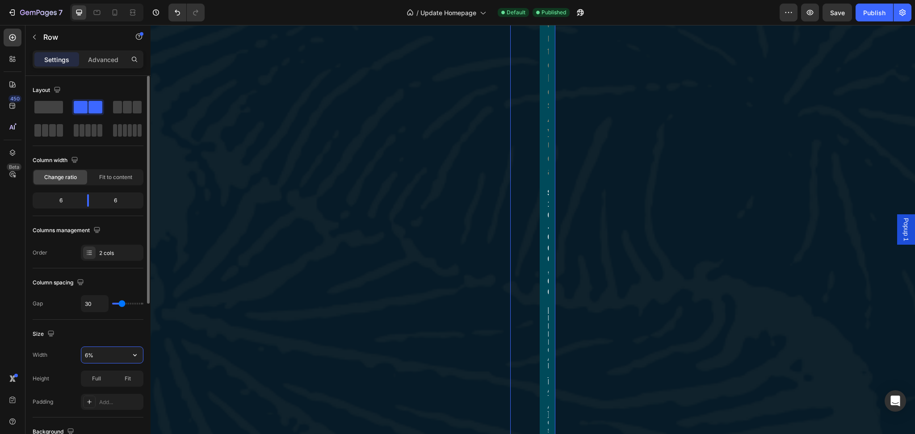
type input "60%"
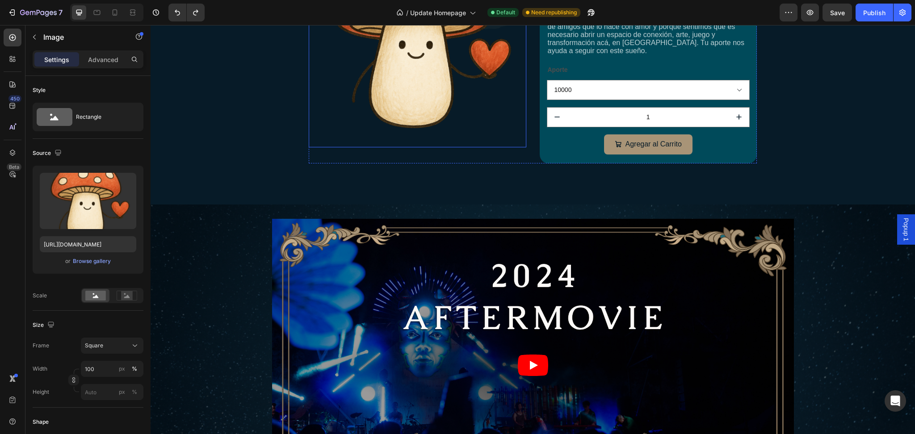
click at [480, 147] on img at bounding box center [417, 38] width 217 height 217
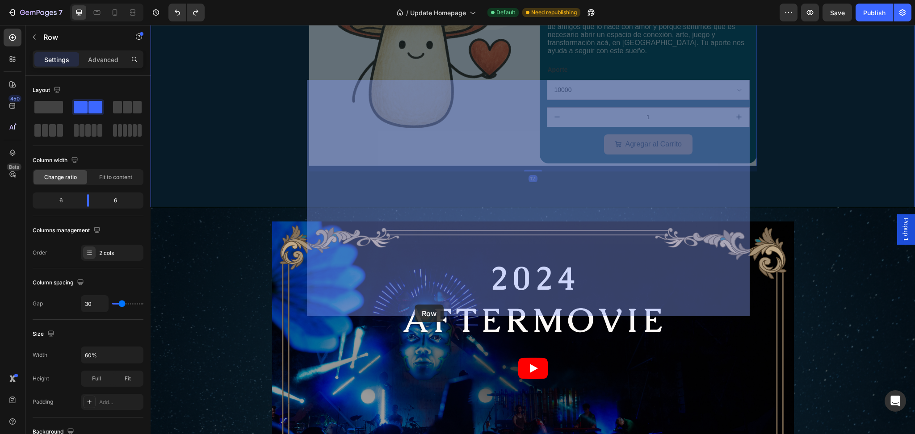
drag, startPoint x: 415, startPoint y: 295, endPoint x: 415, endPoint y: 302, distance: 6.7
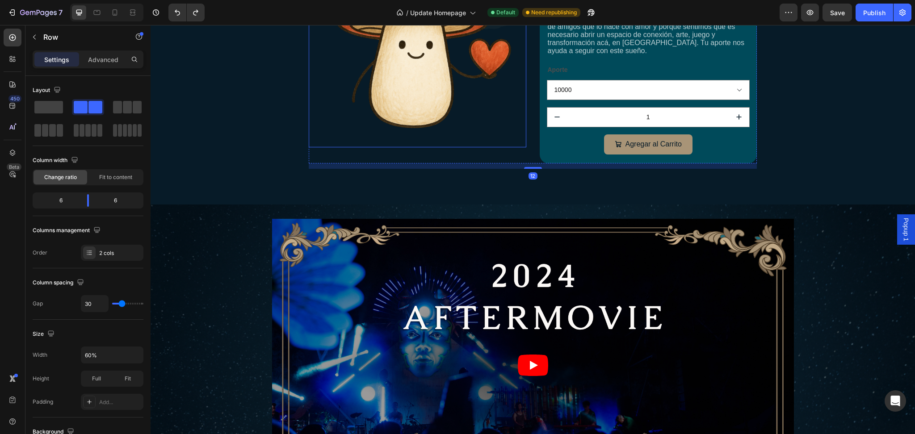
click at [417, 147] on img at bounding box center [417, 38] width 217 height 217
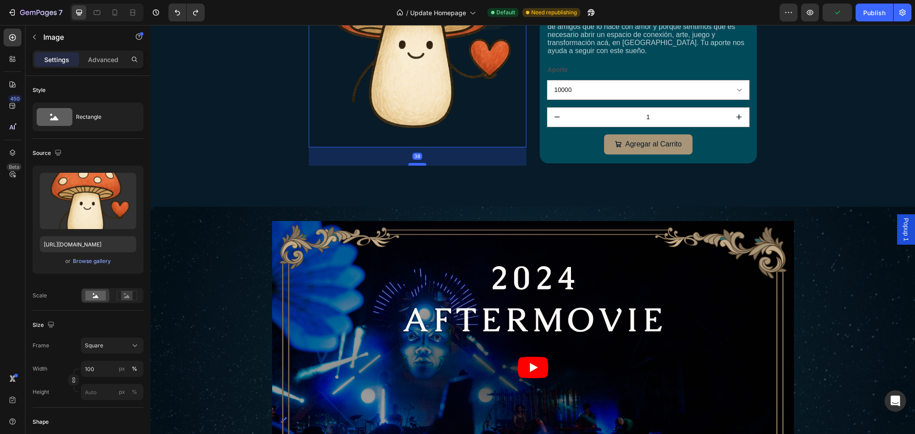
drag, startPoint x: 417, startPoint y: 293, endPoint x: 417, endPoint y: 316, distance: 22.3
click at [417, 166] on div at bounding box center [417, 164] width 18 height 3
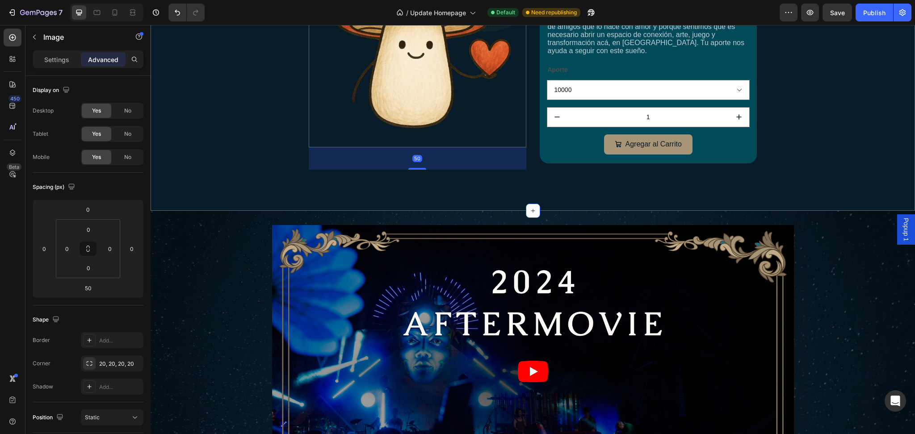
click at [789, 146] on div "Image 50 Drop element here Tu Aporte Nos Ayuda Product Title $10.000,00 Product…" at bounding box center [532, 52] width 746 height 245
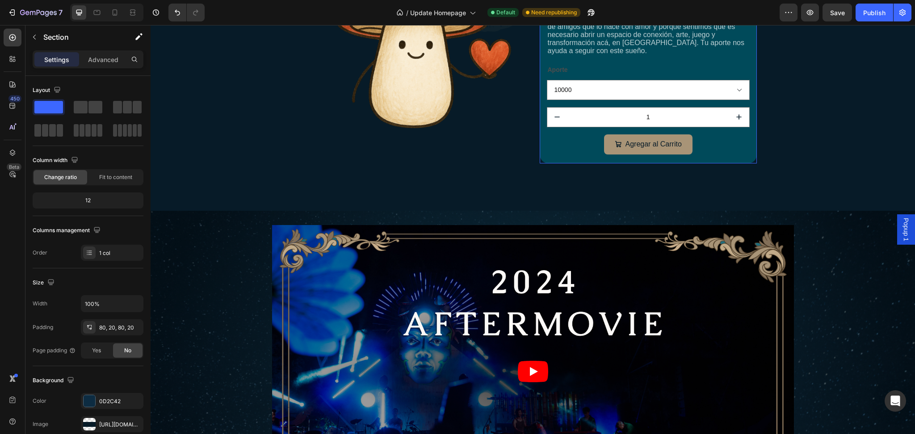
click at [675, 109] on div "Tu Aporte Nos Ayuda Product Title $10.000,00 Product Price Product Price Amanit…" at bounding box center [648, 60] width 217 height 206
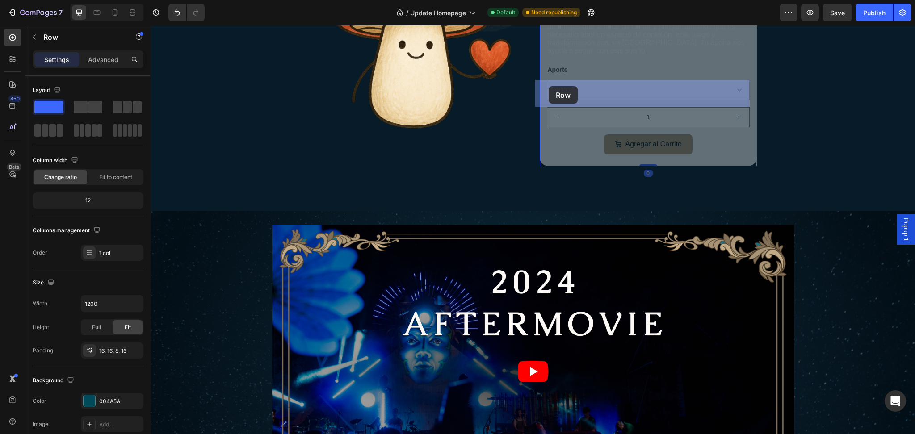
drag, startPoint x: 543, startPoint y: 101, endPoint x: 548, endPoint y: 87, distance: 15.0
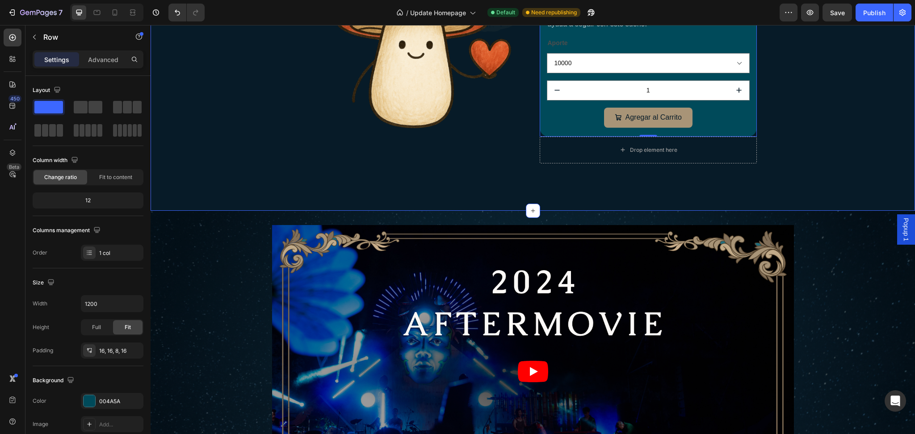
click at [800, 175] on div "Image Tu Aporte Nos Ayuda Product Title $10.000,00 Product Price Product Price …" at bounding box center [532, 52] width 746 height 245
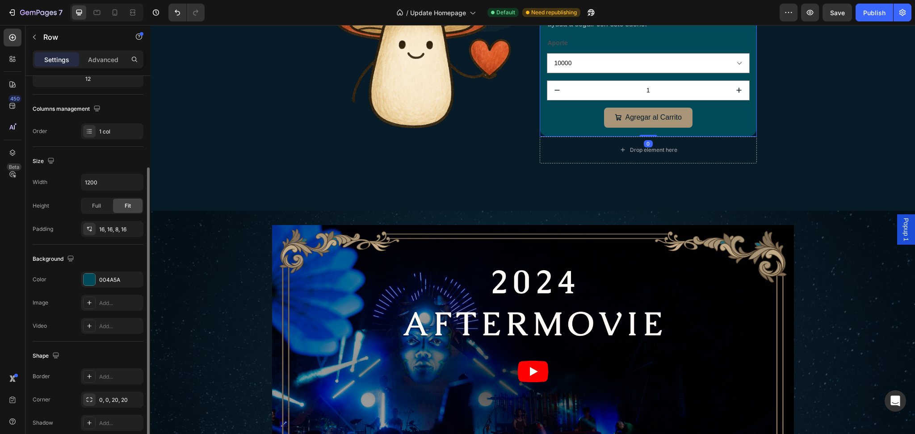
scroll to position [127, 0]
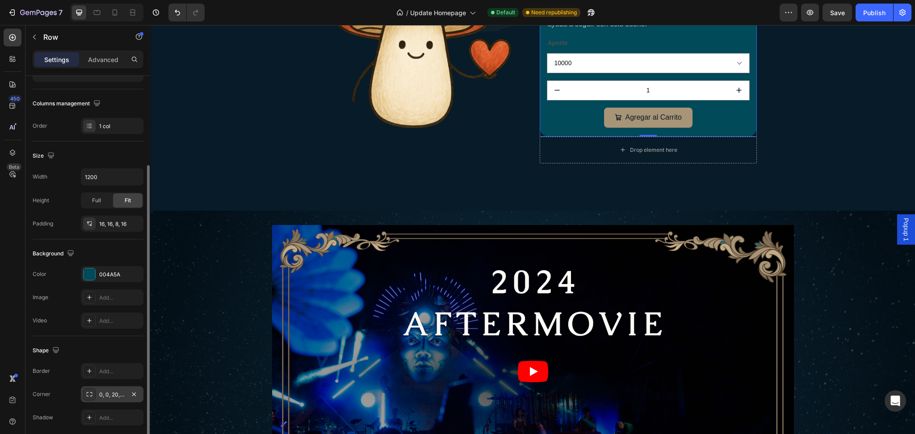
click at [91, 393] on icon at bounding box center [89, 394] width 7 height 7
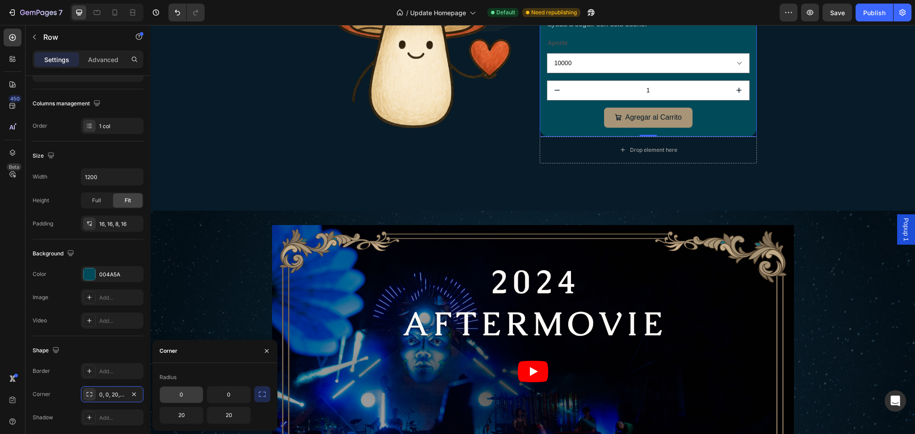
click at [193, 389] on input "0" at bounding box center [181, 395] width 43 height 16
type input "20"
click at [222, 393] on input "0" at bounding box center [228, 395] width 43 height 16
type input "1"
type input "20"
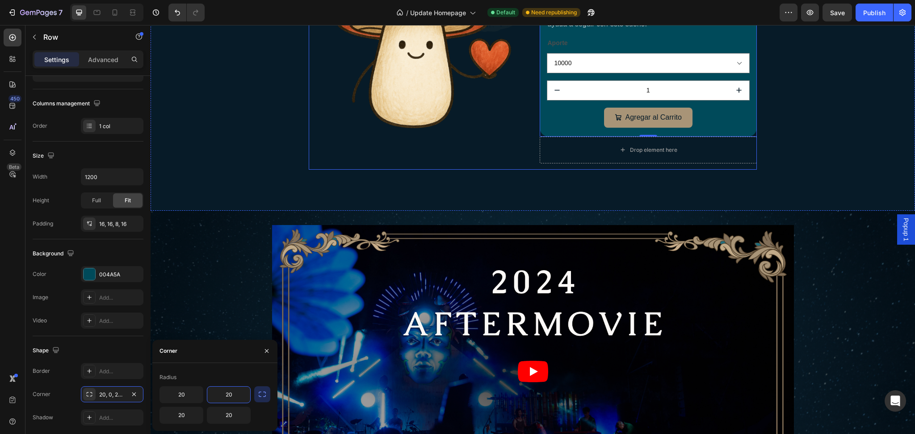
click at [304, 175] on div "Image Tu Aporte Nos Ayuda Product Title $10.000,00 Product Price Product Price …" at bounding box center [532, 52] width 746 height 245
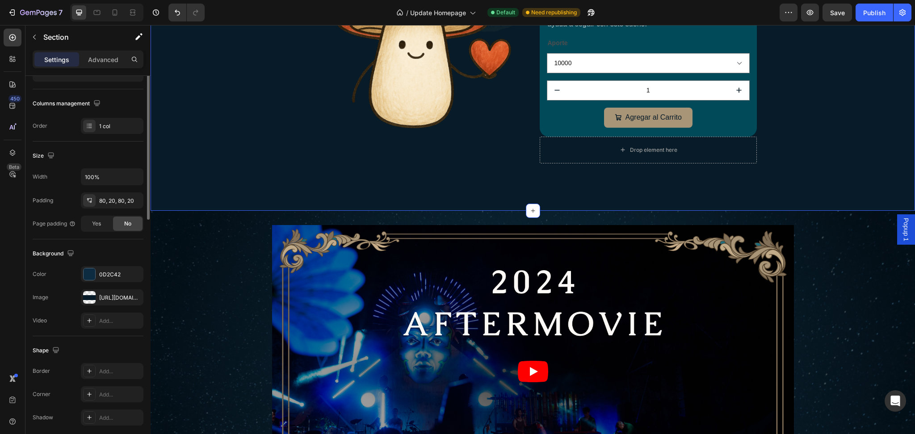
scroll to position [0, 0]
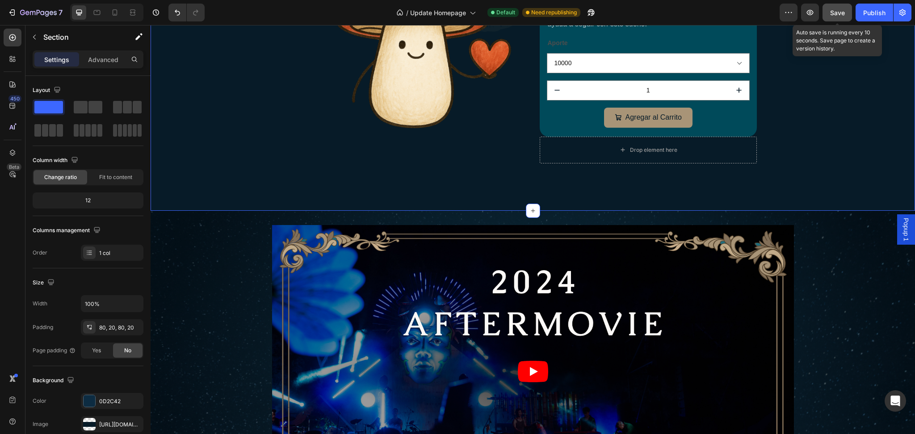
click at [842, 13] on span "Save" at bounding box center [837, 13] width 15 height 8
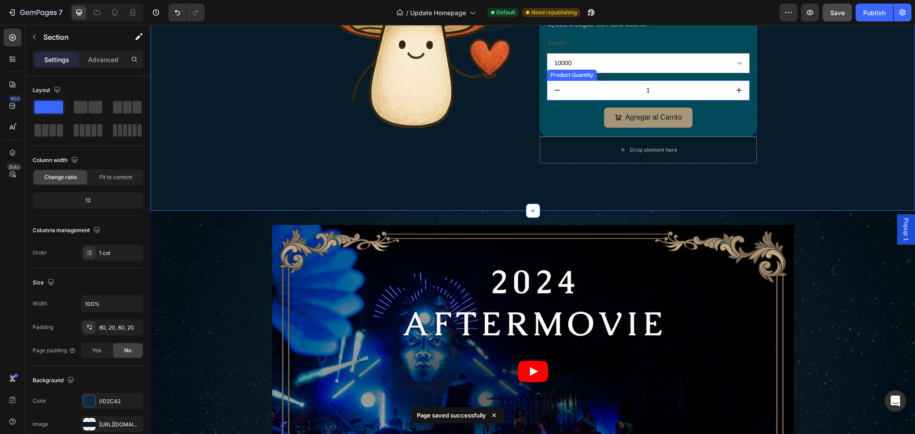
click at [599, 100] on input "1" at bounding box center [648, 90] width 162 height 19
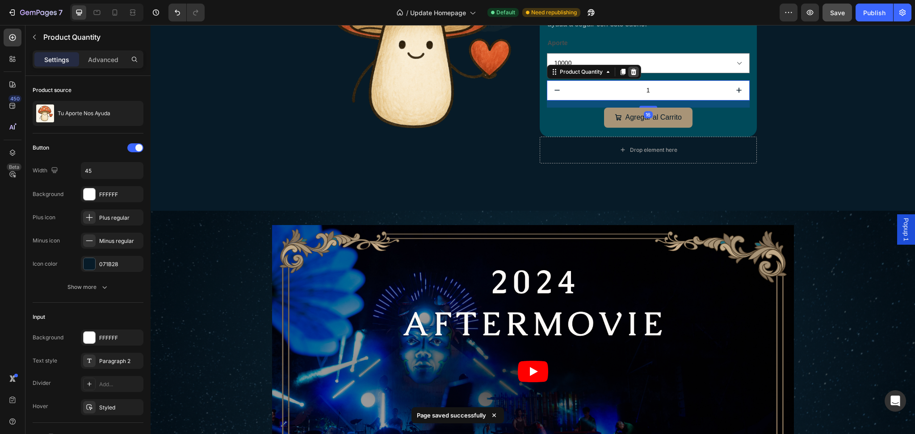
click at [633, 77] on div at bounding box center [633, 72] width 11 height 11
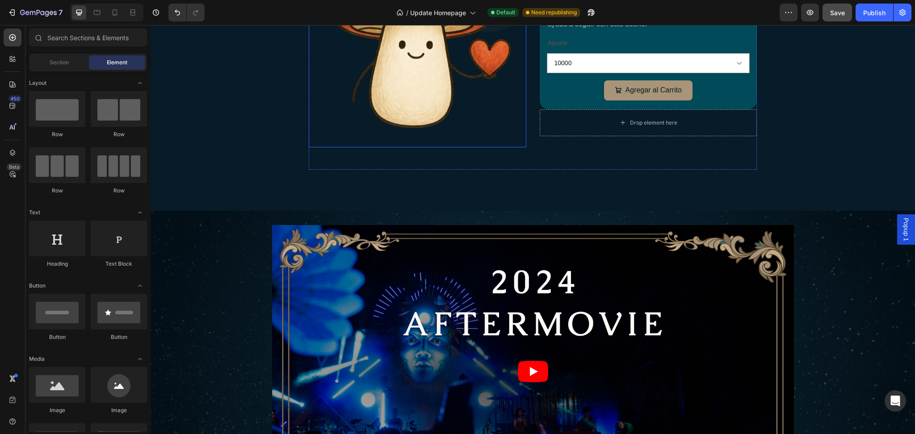
click at [461, 147] on img at bounding box center [417, 38] width 217 height 217
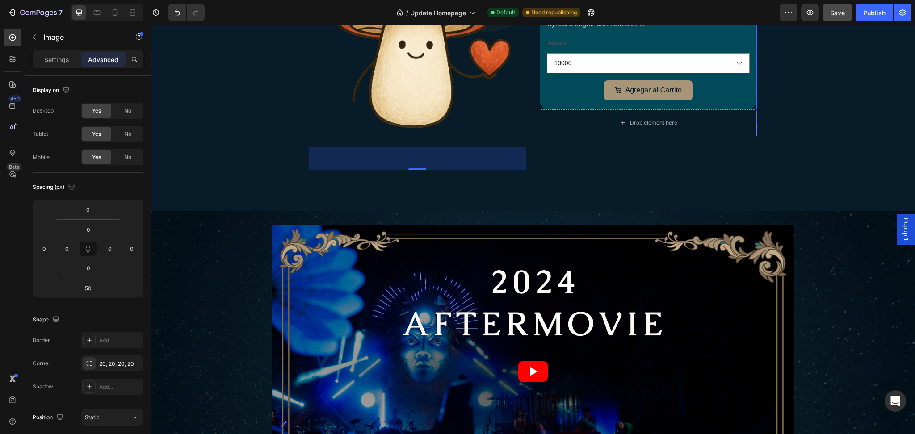
click at [540, 109] on div "Tu Aporte Nos Ayuda Product Title $10.000,00 Product Price Product Price Amanit…" at bounding box center [648, 19] width 217 height 179
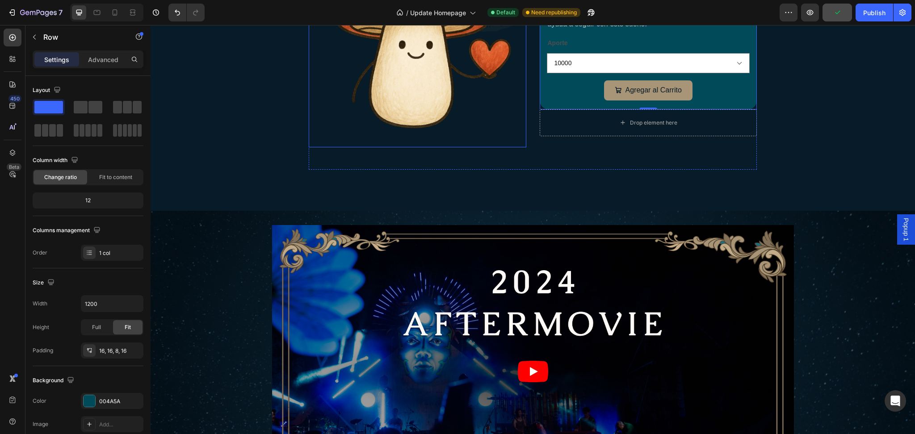
click at [427, 147] on img at bounding box center [417, 38] width 217 height 217
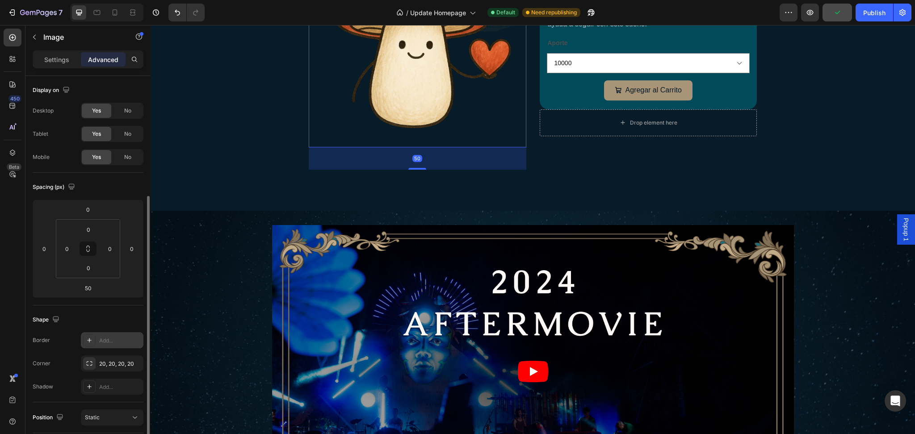
scroll to position [73, 0]
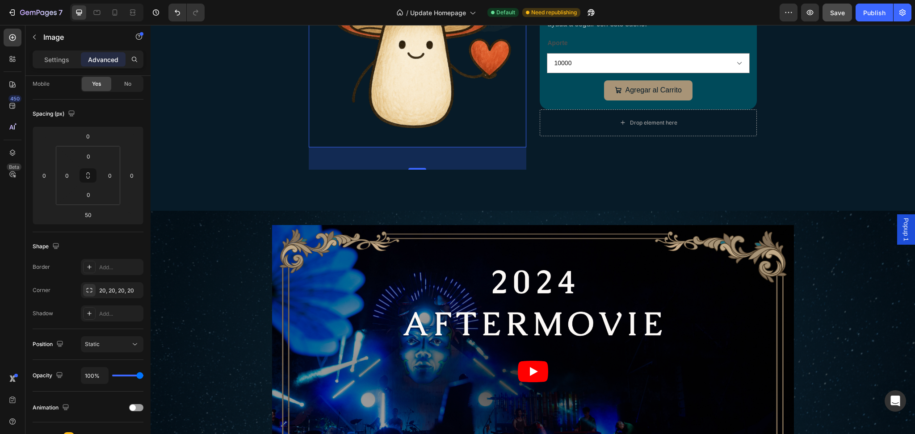
click at [354, 142] on img at bounding box center [417, 38] width 217 height 217
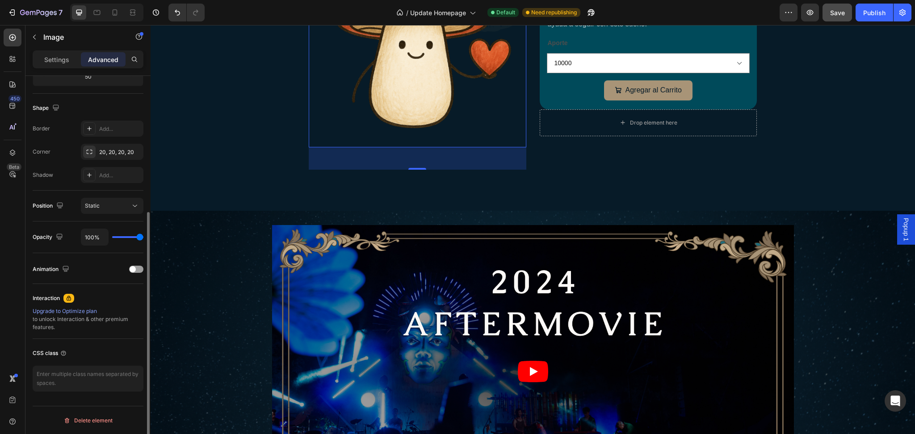
scroll to position [0, 0]
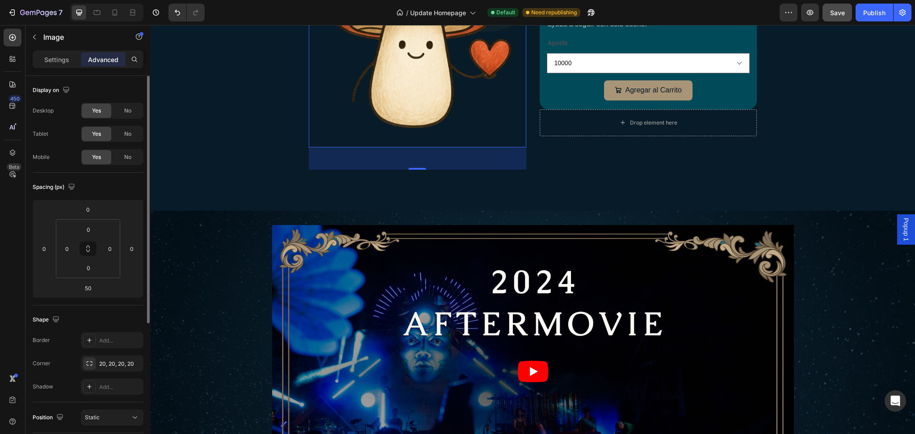
click at [59, 51] on div "Settings Advanced" at bounding box center [88, 59] width 111 height 18
click at [59, 52] on div "Settings" at bounding box center [56, 59] width 45 height 14
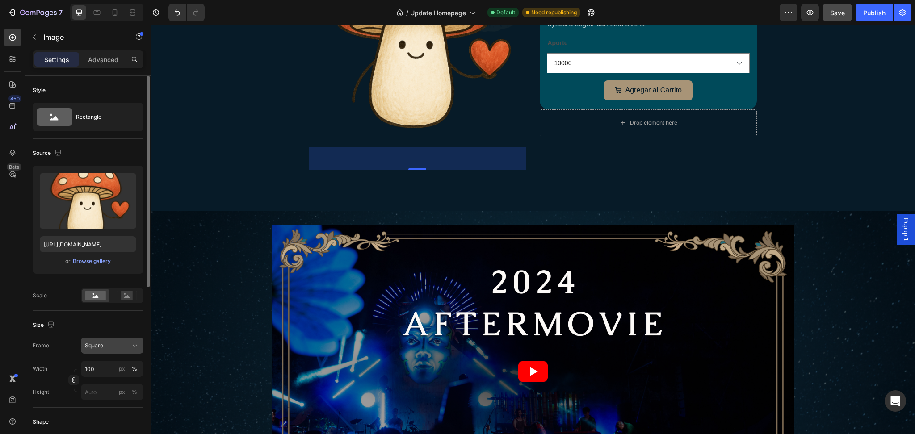
click at [96, 347] on span "Square" at bounding box center [94, 346] width 18 height 8
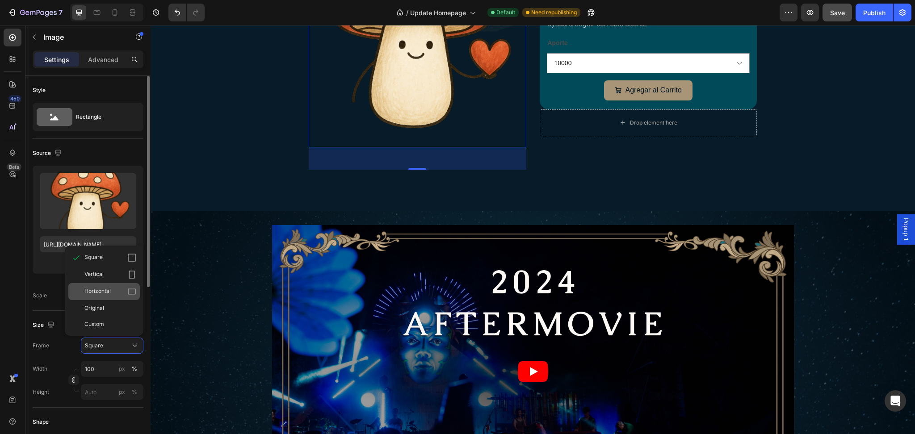
click at [98, 294] on span "Horizontal" at bounding box center [97, 291] width 26 height 9
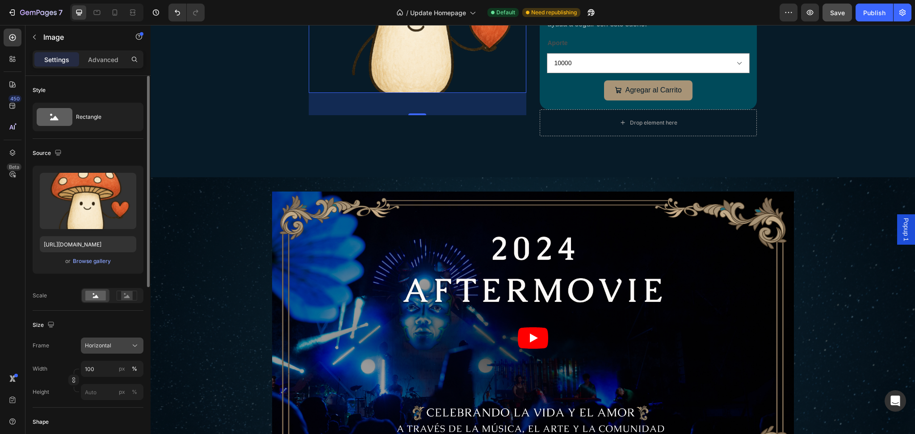
click at [110, 343] on span "Horizontal" at bounding box center [98, 346] width 26 height 8
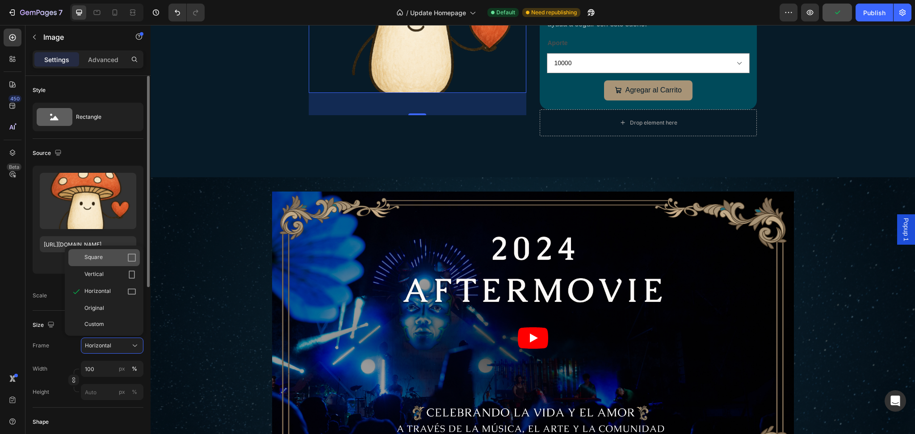
click at [109, 260] on div "Square" at bounding box center [110, 257] width 52 height 9
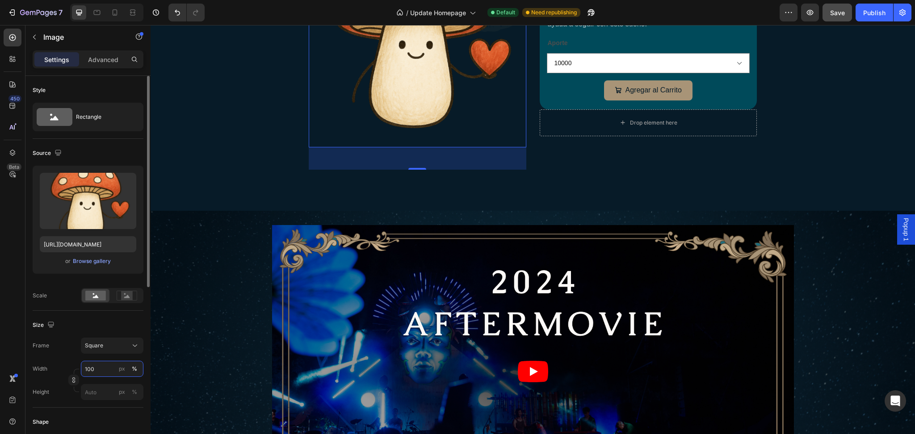
click at [93, 361] on input "100" at bounding box center [112, 369] width 63 height 16
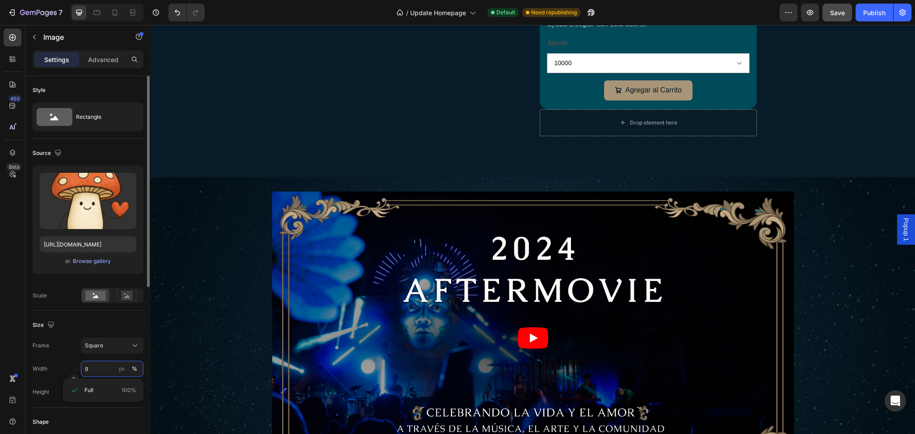
type input "90"
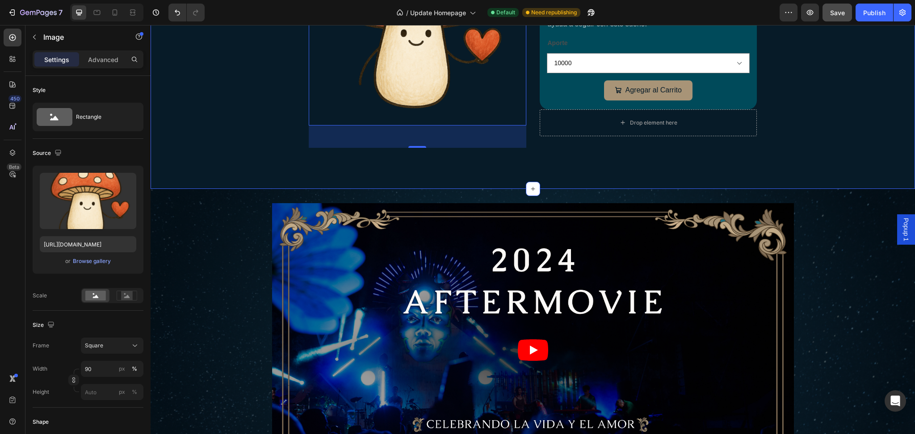
click at [837, 154] on div "Image 50 Tu Aporte Nos Ayuda Product Title $10.000,00 Product Price Product Pri…" at bounding box center [532, 41] width 746 height 223
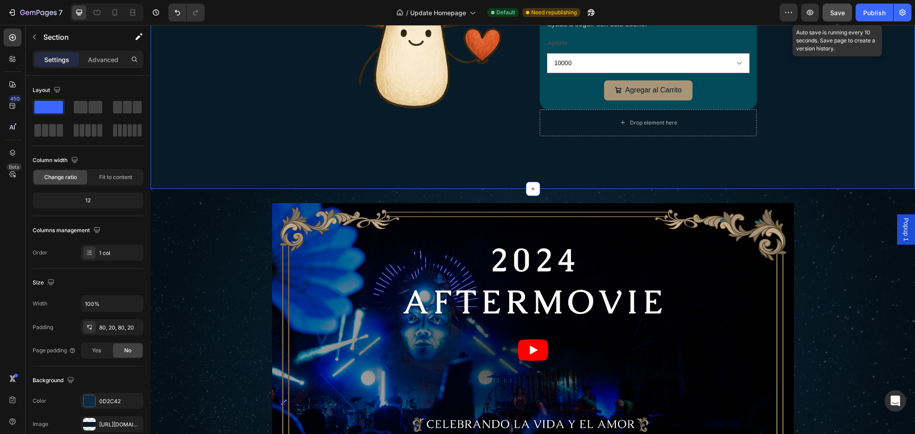
click at [839, 10] on span "Save" at bounding box center [837, 13] width 15 height 8
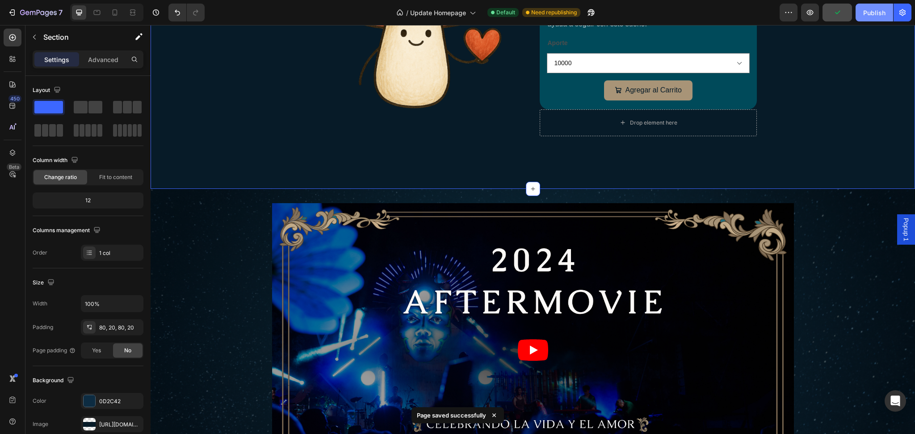
click at [874, 13] on div "Publish" at bounding box center [874, 12] width 22 height 9
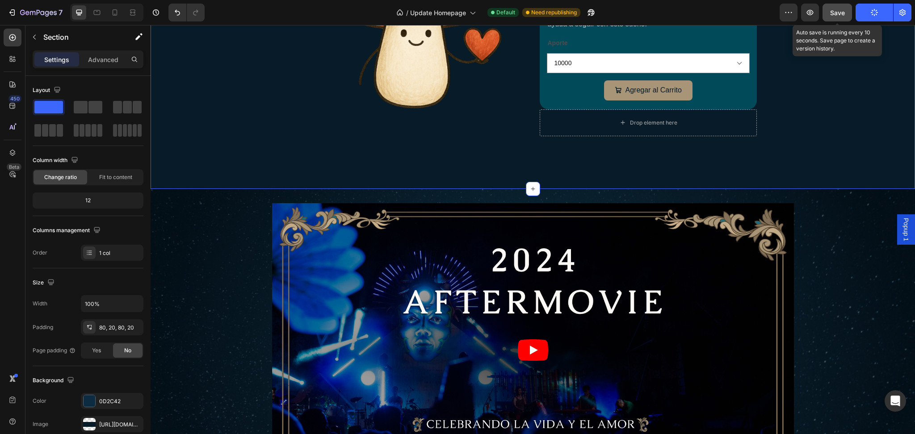
click at [842, 12] on span "Save" at bounding box center [837, 13] width 15 height 8
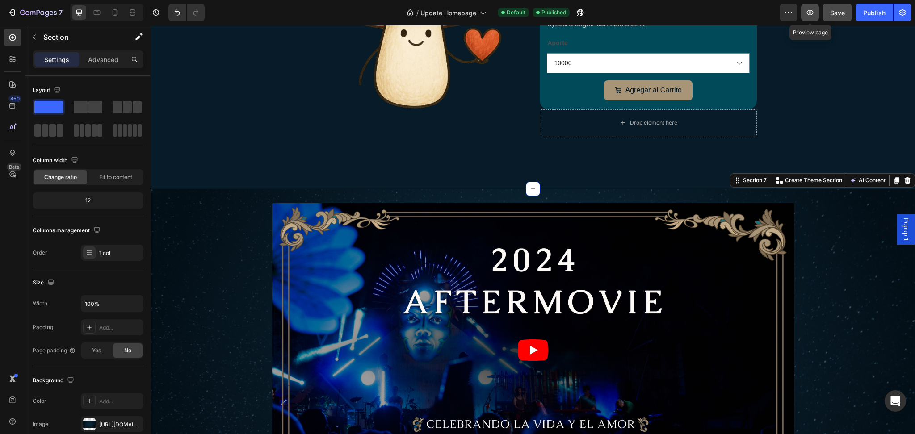
click at [811, 14] on icon "button" at bounding box center [809, 12] width 9 height 9
click at [625, 97] on div "Agregar al Carrito" at bounding box center [653, 90] width 56 height 13
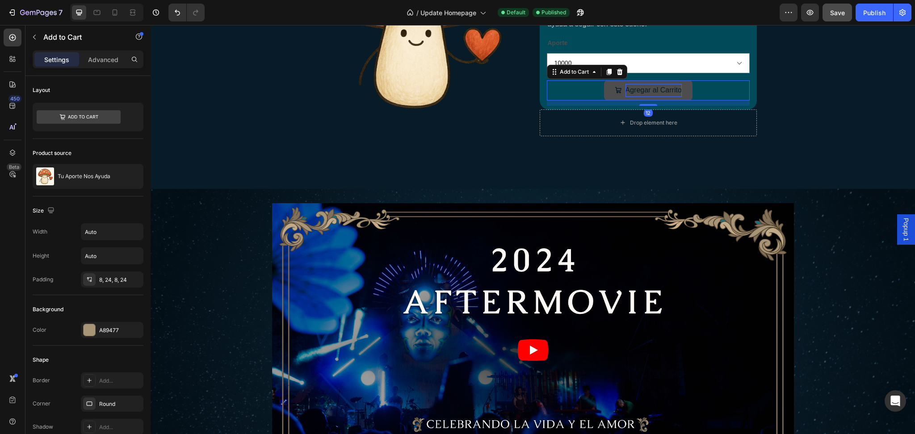
click at [631, 97] on div "Agregar al Carrito" at bounding box center [653, 90] width 56 height 13
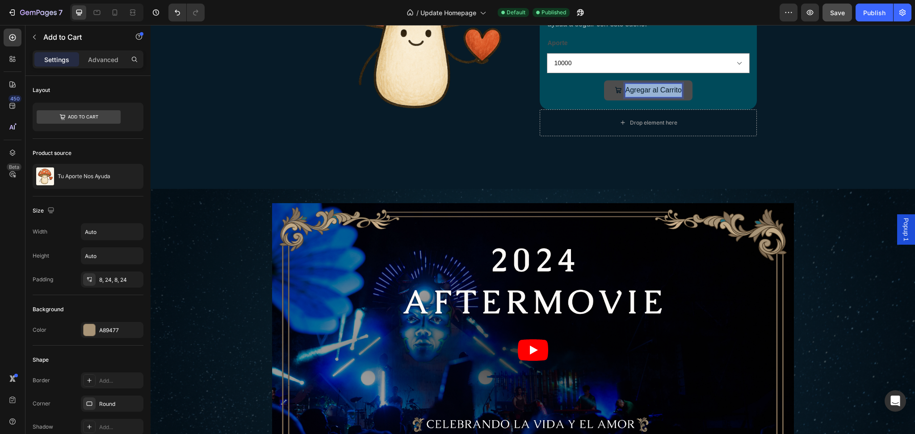
click at [631, 97] on p "Agregar al Carrito" at bounding box center [653, 90] width 56 height 13
click at [624, 101] on button "Aportar" at bounding box center [647, 90] width 55 height 20
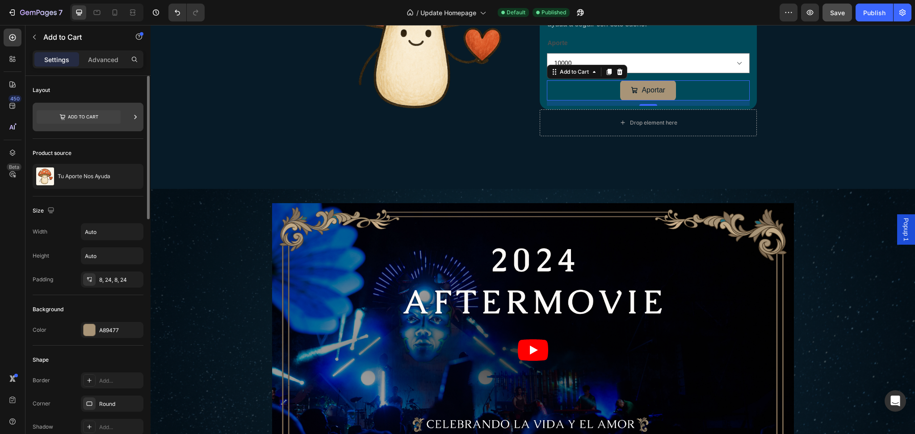
click at [80, 114] on icon at bounding box center [79, 116] width 84 height 13
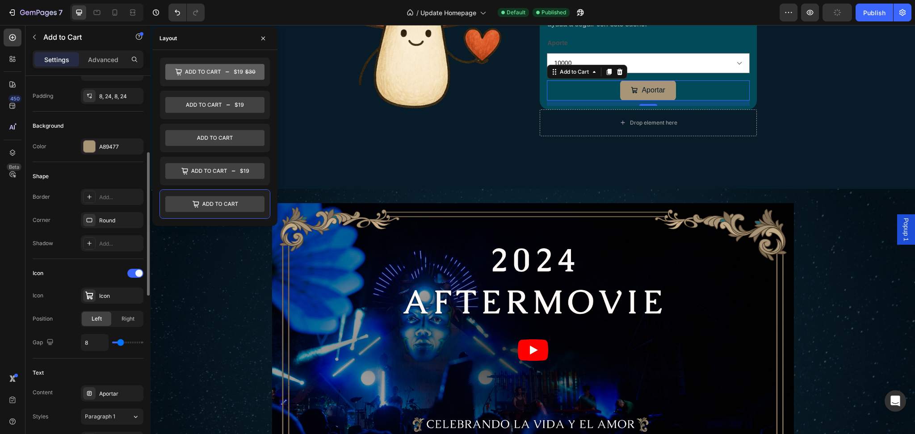
scroll to position [189, 0]
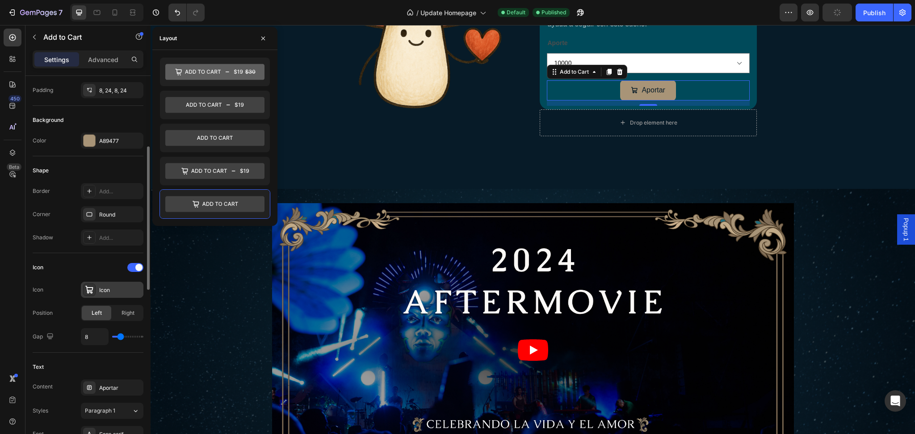
click at [109, 295] on div "Icon" at bounding box center [112, 290] width 63 height 16
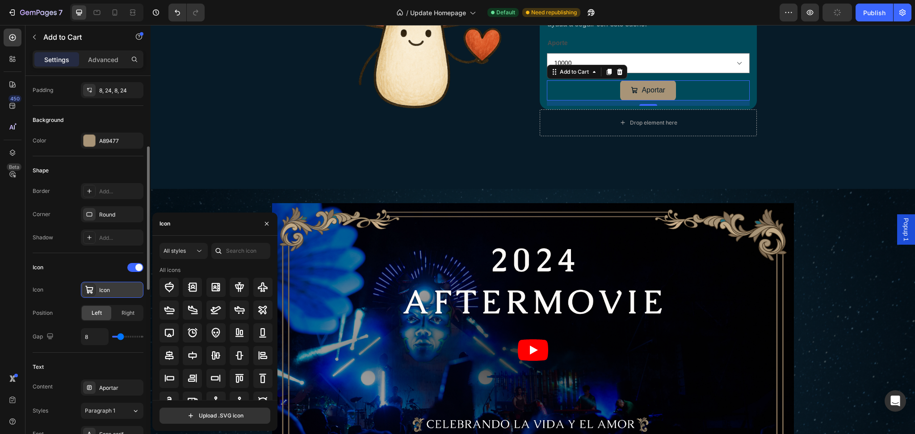
click at [109, 295] on div "Icon" at bounding box center [112, 290] width 63 height 16
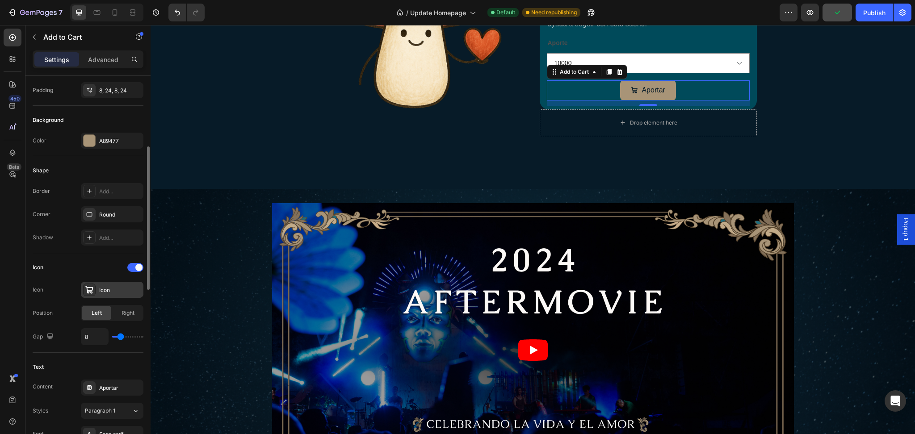
click at [109, 295] on div "Icon" at bounding box center [112, 290] width 63 height 16
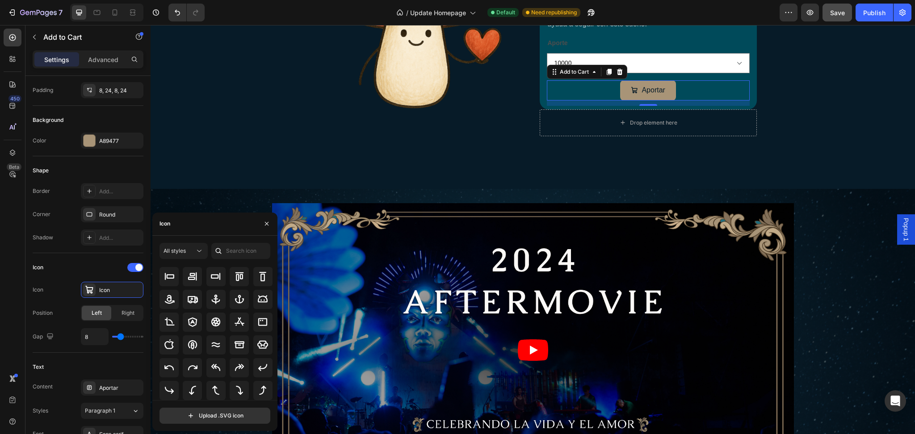
scroll to position [98, 0]
click at [226, 243] on input "text" at bounding box center [240, 251] width 59 height 16
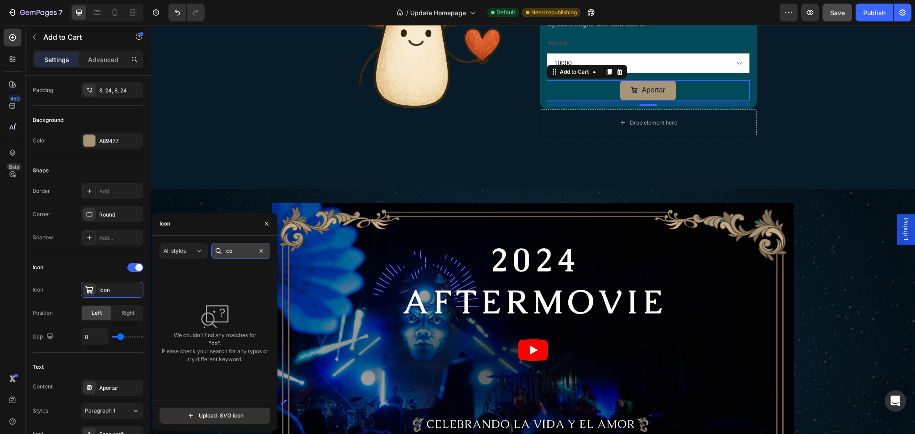
type input "c"
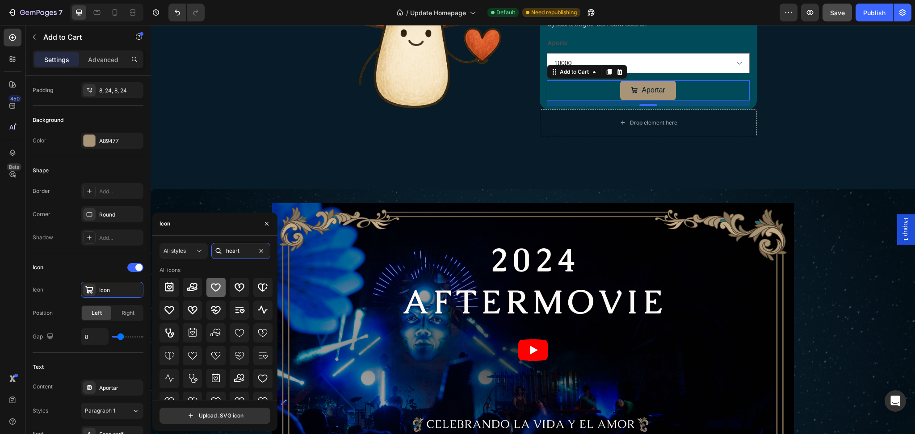
type input "heart"
click at [218, 284] on icon at bounding box center [216, 288] width 10 height 8
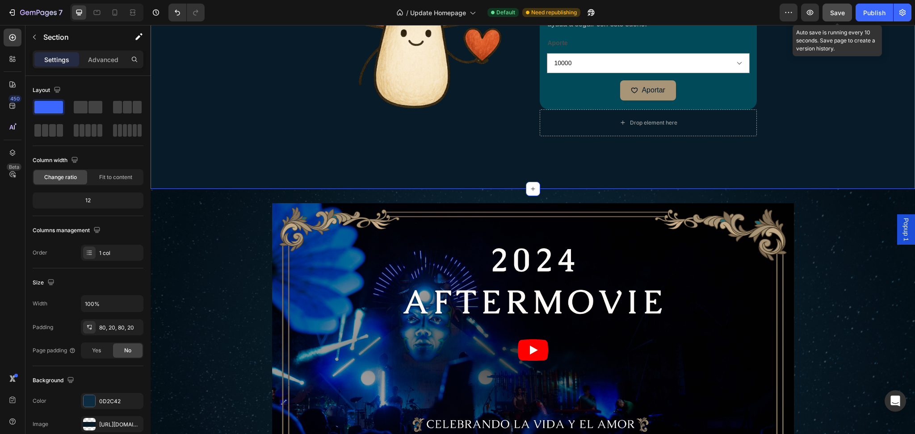
click at [835, 17] on div "Save" at bounding box center [837, 12] width 15 height 9
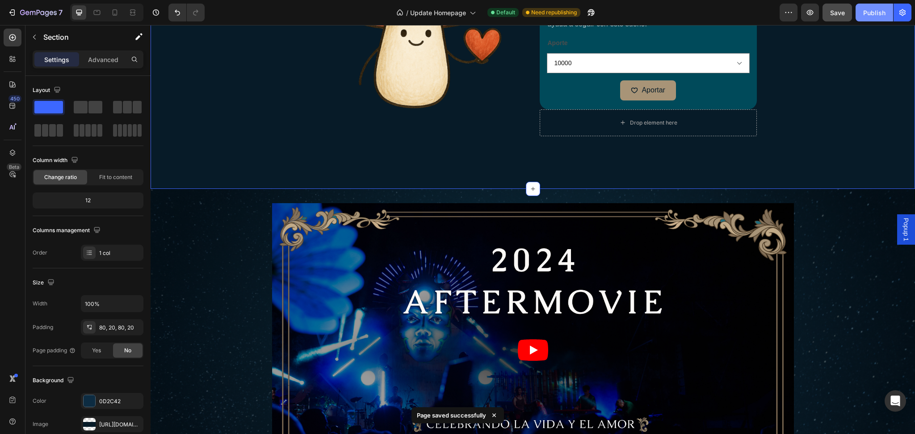
click at [867, 17] on div "Publish" at bounding box center [874, 12] width 22 height 9
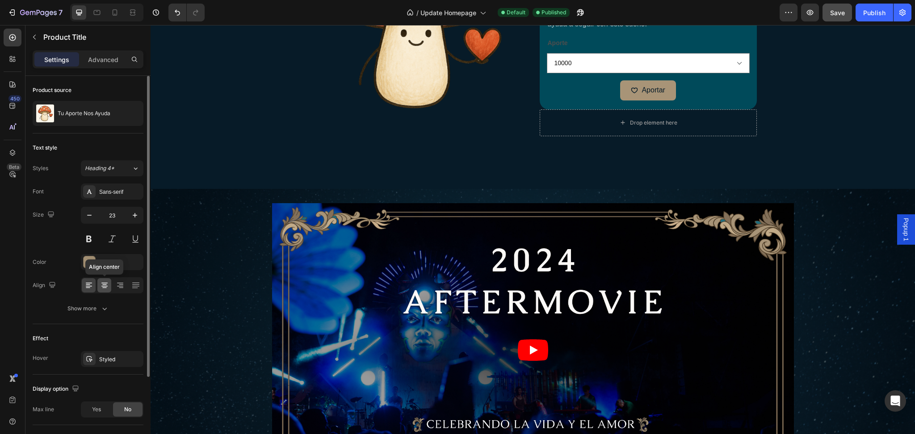
click at [105, 284] on icon at bounding box center [104, 285] width 9 height 9
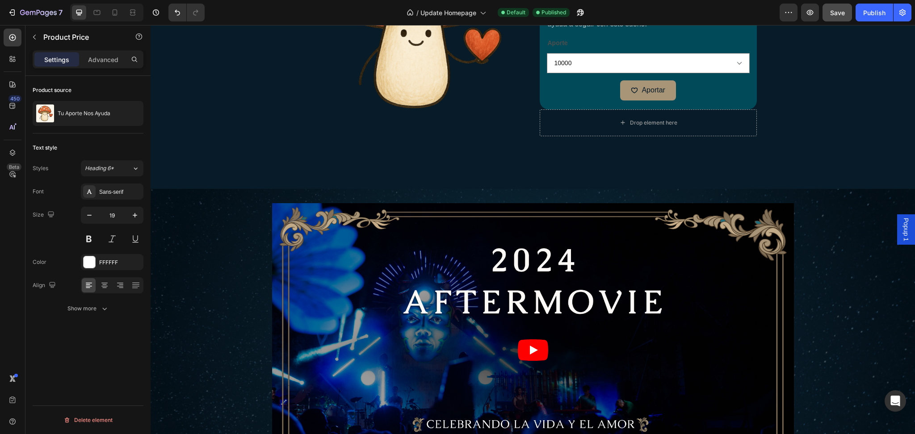
click at [103, 289] on icon at bounding box center [104, 285] width 9 height 9
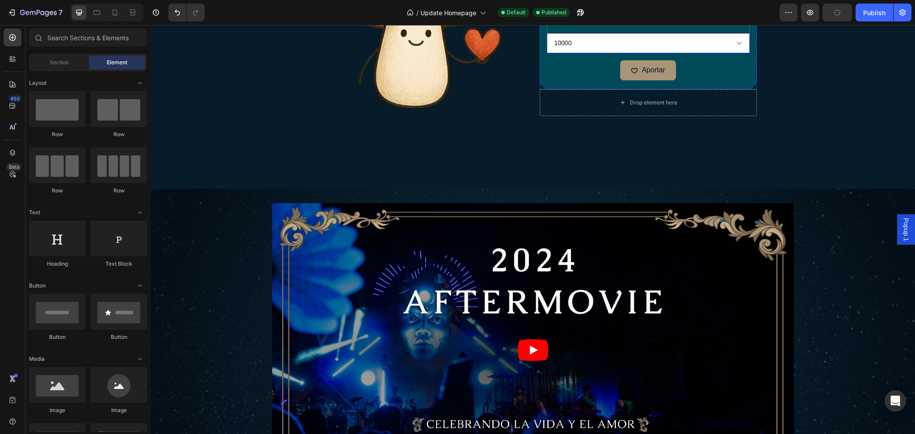
click at [647, 53] on select "10000 20000 30000 40000 50000" at bounding box center [648, 43] width 203 height 20
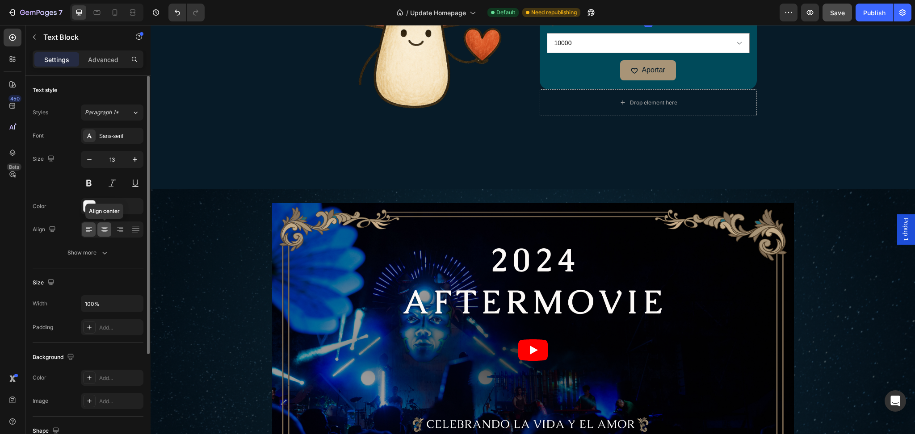
click at [108, 229] on icon at bounding box center [104, 229] width 9 height 9
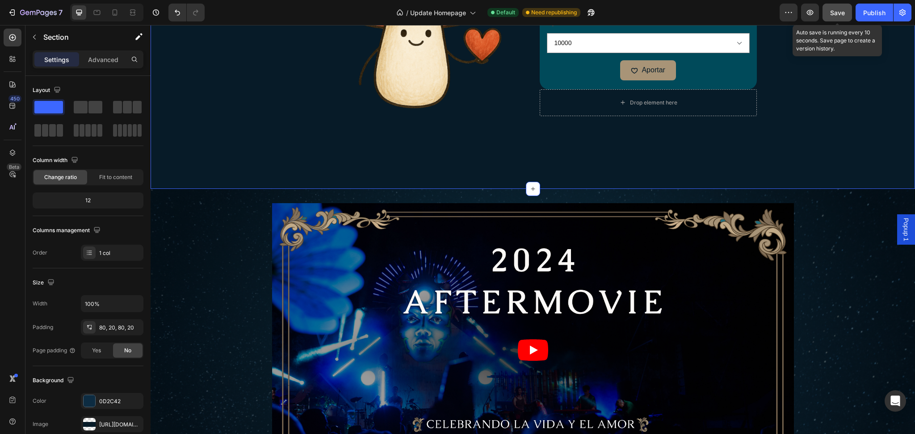
click at [843, 12] on span "Save" at bounding box center [837, 13] width 15 height 8
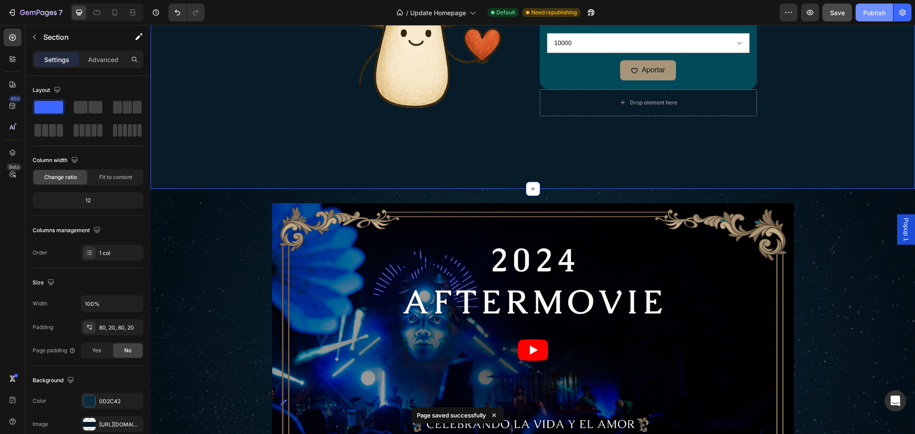
click at [871, 14] on div "Publish" at bounding box center [874, 12] width 22 height 9
click at [869, 18] on button "Publish" at bounding box center [874, 13] width 38 height 18
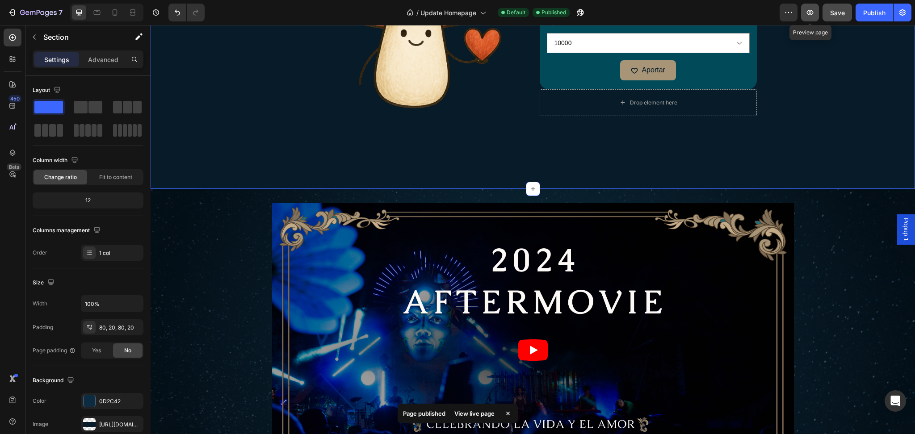
click at [811, 17] on button "button" at bounding box center [810, 13] width 18 height 18
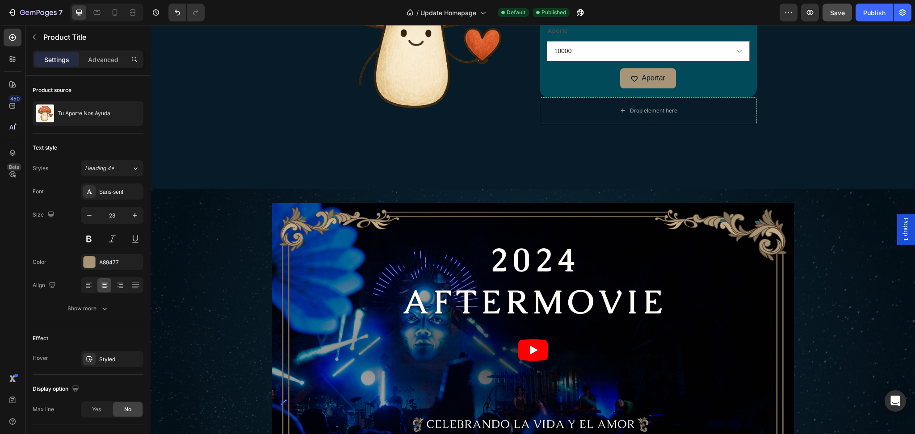
drag, startPoint x: 647, startPoint y: 109, endPoint x: 646, endPoint y: 117, distance: 8.1
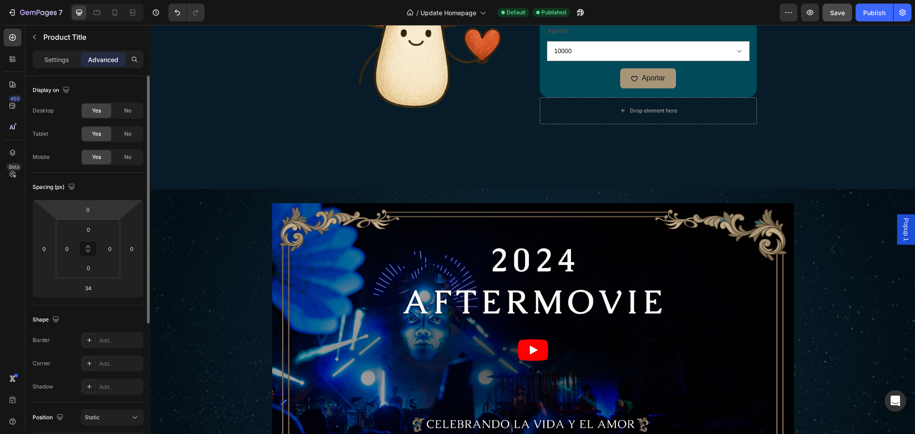
click at [104, 0] on html "7 Version history / Update Homepage Default Published Preview Save Publish 450 …" at bounding box center [457, 0] width 915 height 0
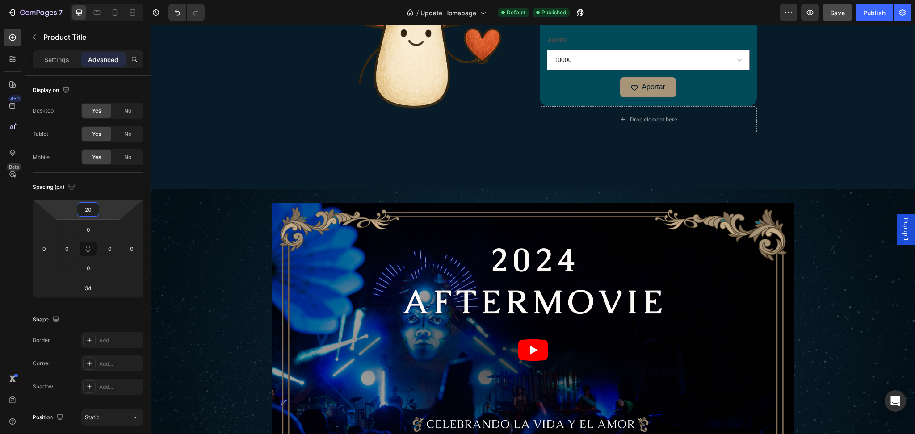
type input "20"
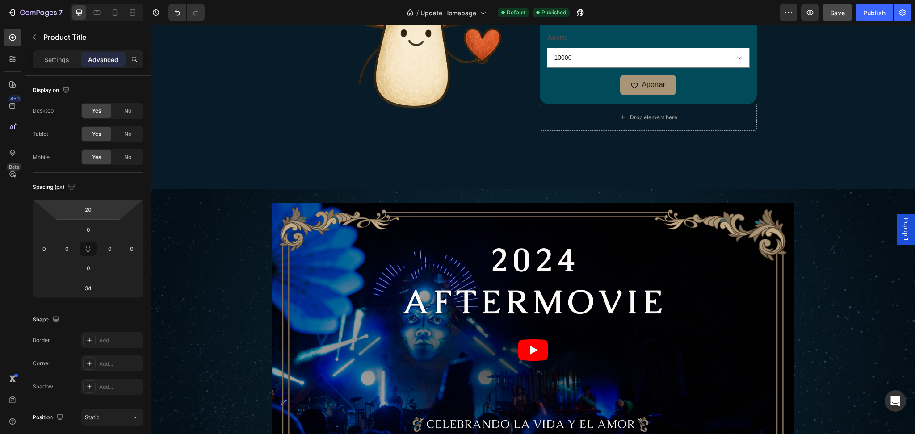
type input "29"
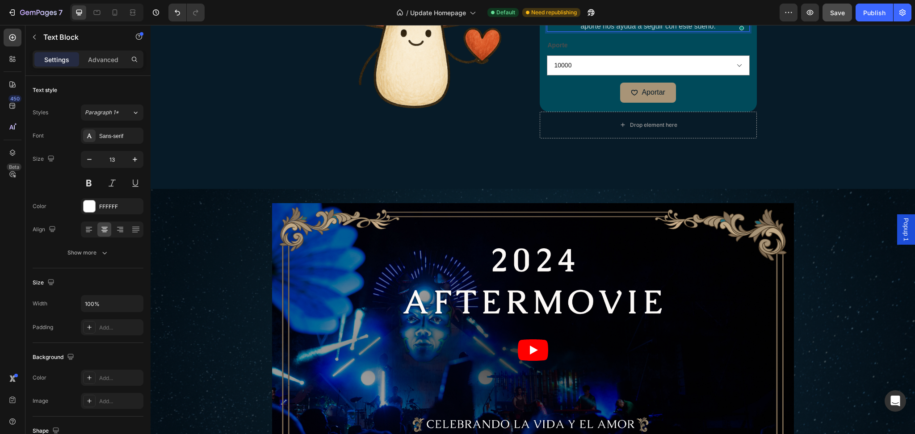
click at [687, 30] on span "Somos un grupo de amigos que lo hace con amor y porque sentimos que es necesari…" at bounding box center [648, 14] width 197 height 32
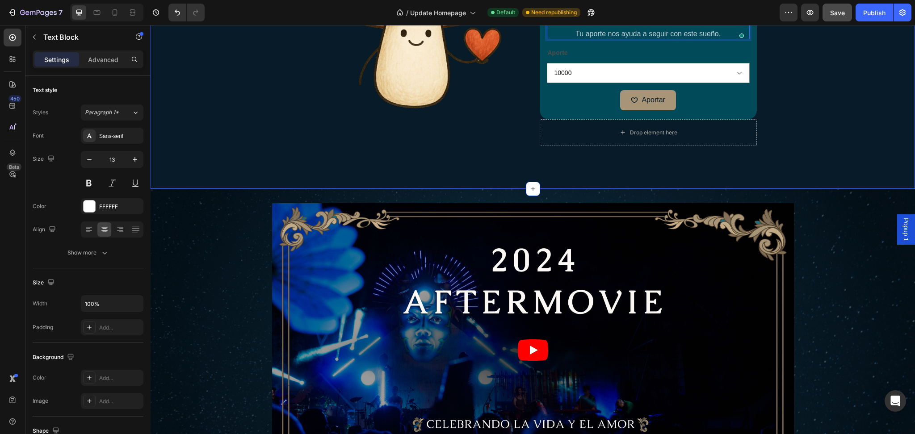
click at [804, 154] on div "Image Tu Aporte Nos Ayuda Product Title Amanita es un festival independiente: n…" at bounding box center [532, 41] width 746 height 223
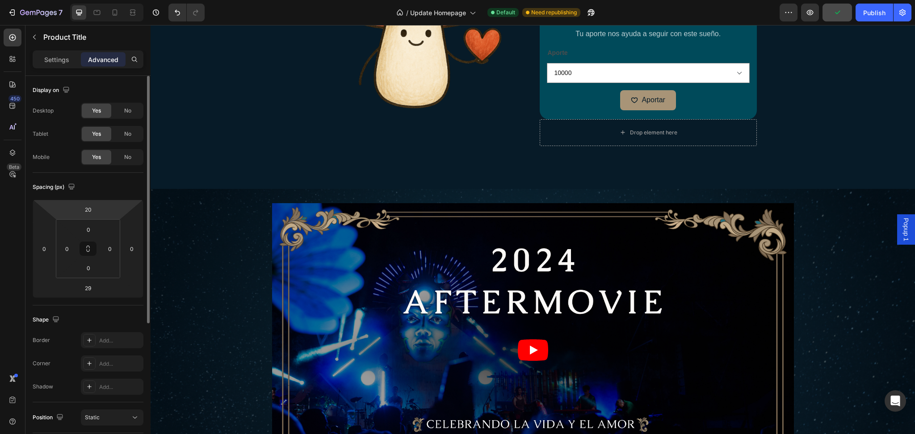
click at [109, 0] on html "7 Version history / Update Homepage Default Need republishing Preview Publish 4…" at bounding box center [457, 0] width 915 height 0
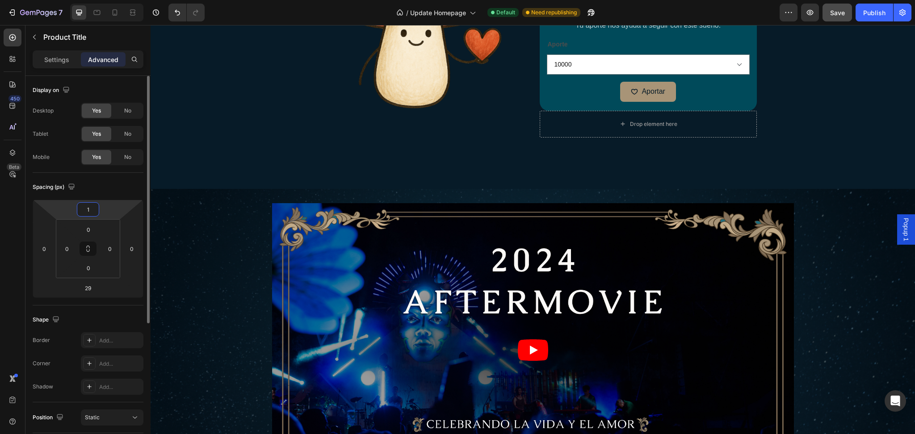
type input "10"
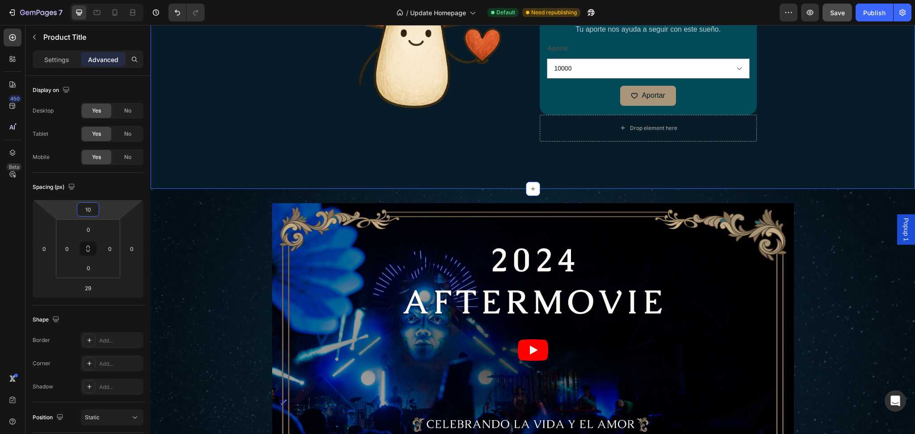
click at [792, 154] on div "Image Tu Aporte Nos Ayuda Product Title Edit content in Shopify 29 Amanita es u…" at bounding box center [532, 41] width 746 height 223
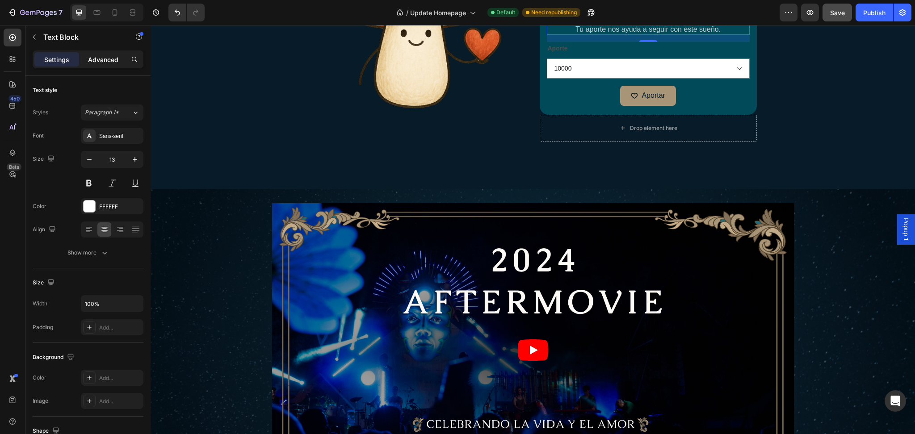
click at [103, 65] on div "Advanced" at bounding box center [103, 59] width 45 height 14
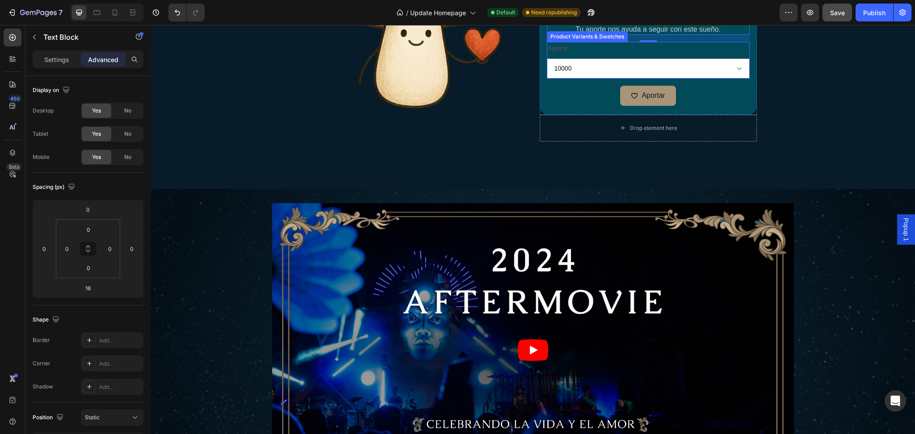
click at [570, 79] on div "Aporte 10000 20000 30000 40000 50000" at bounding box center [648, 60] width 203 height 37
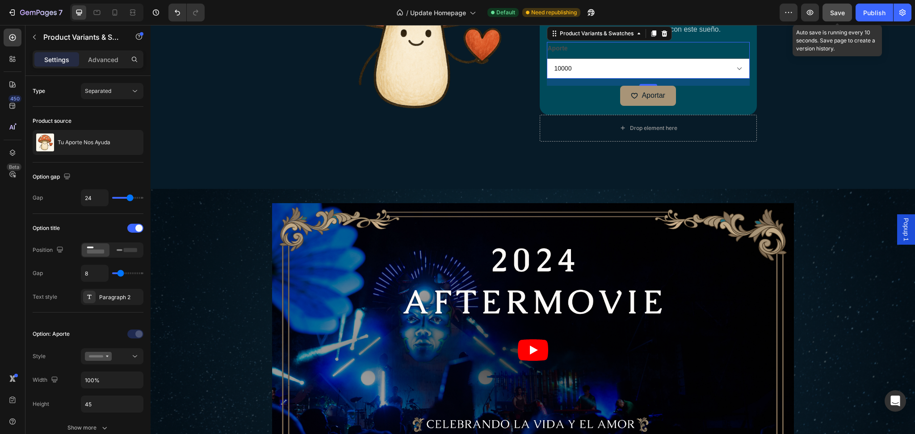
click at [843, 18] on button "Save" at bounding box center [836, 13] width 29 height 18
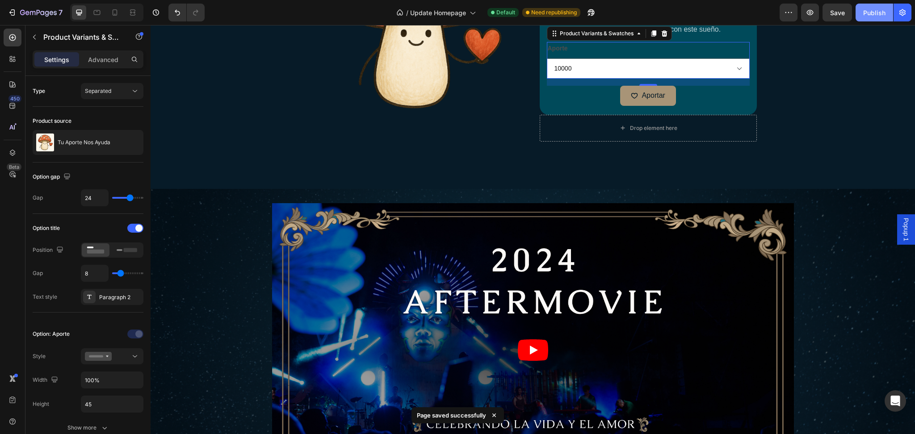
click at [867, 15] on div "Publish" at bounding box center [874, 12] width 22 height 9
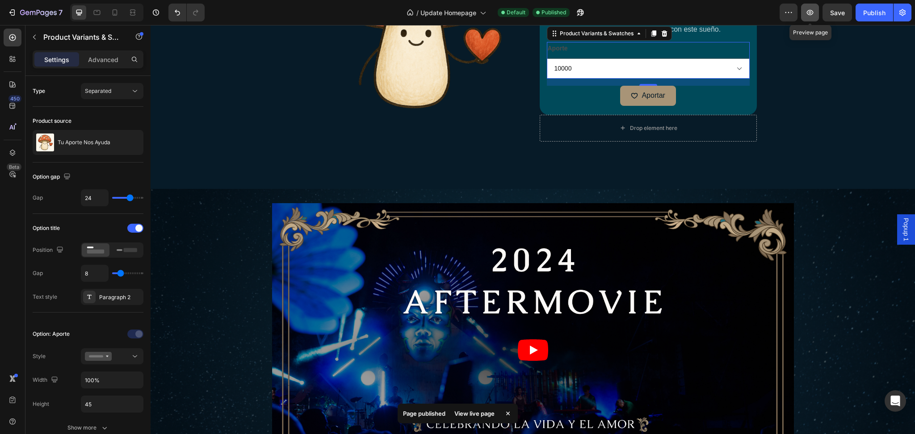
click at [812, 10] on icon "button" at bounding box center [809, 12] width 9 height 9
